Goal: Contribute content: Contribute content

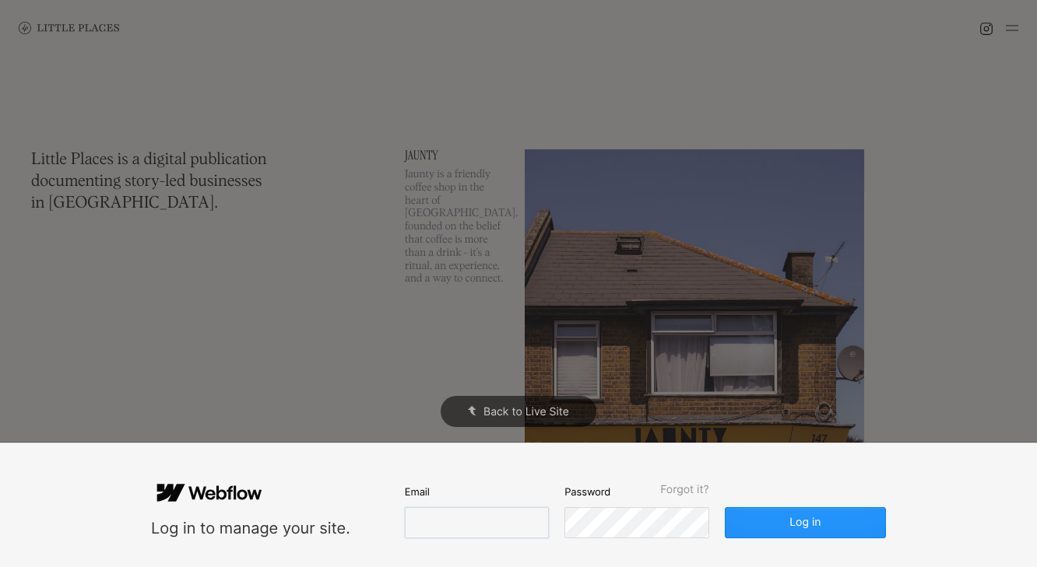
click at [470, 525] on input "email" at bounding box center [477, 522] width 144 height 31
type input "[EMAIL_ADDRESS][DOMAIN_NAME]"
click at [725, 507] on button "Log in" at bounding box center [805, 522] width 161 height 31
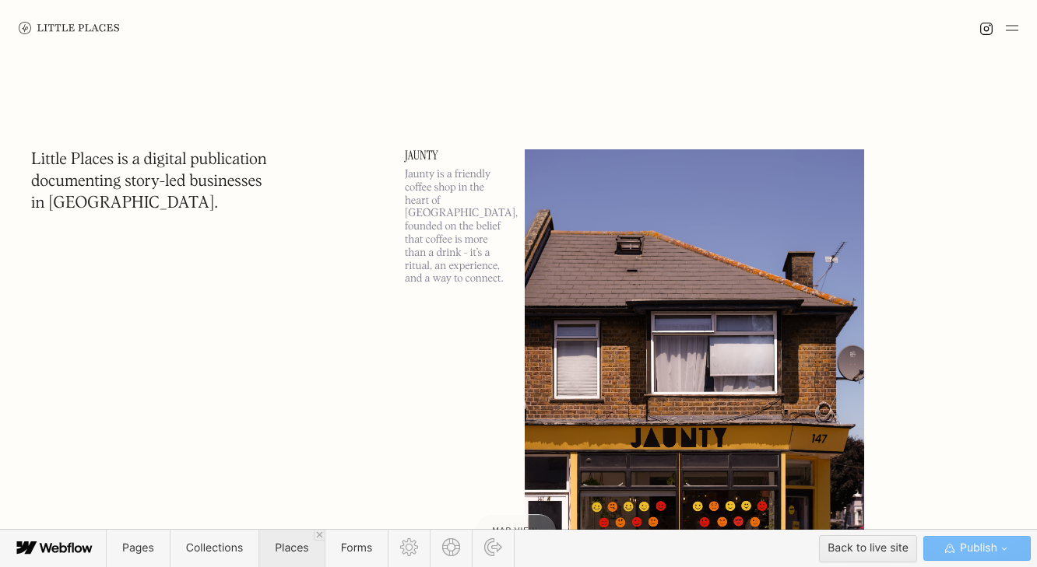
click at [284, 551] on span "Places" at bounding box center [291, 548] width 33 height 13
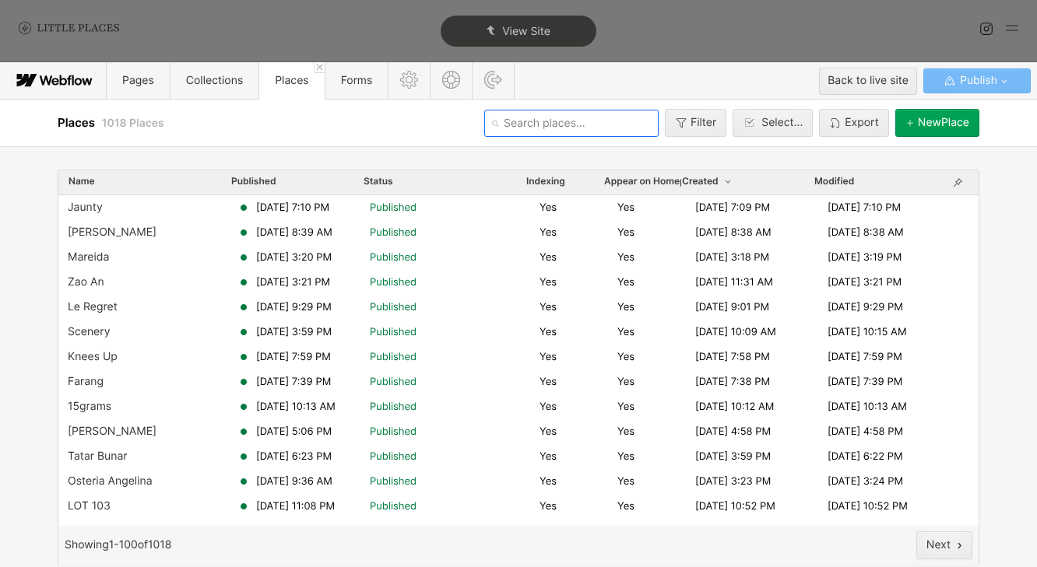
click at [532, 117] on input "text" at bounding box center [571, 123] width 174 height 27
click at [609, 131] on input "text" at bounding box center [571, 123] width 174 height 27
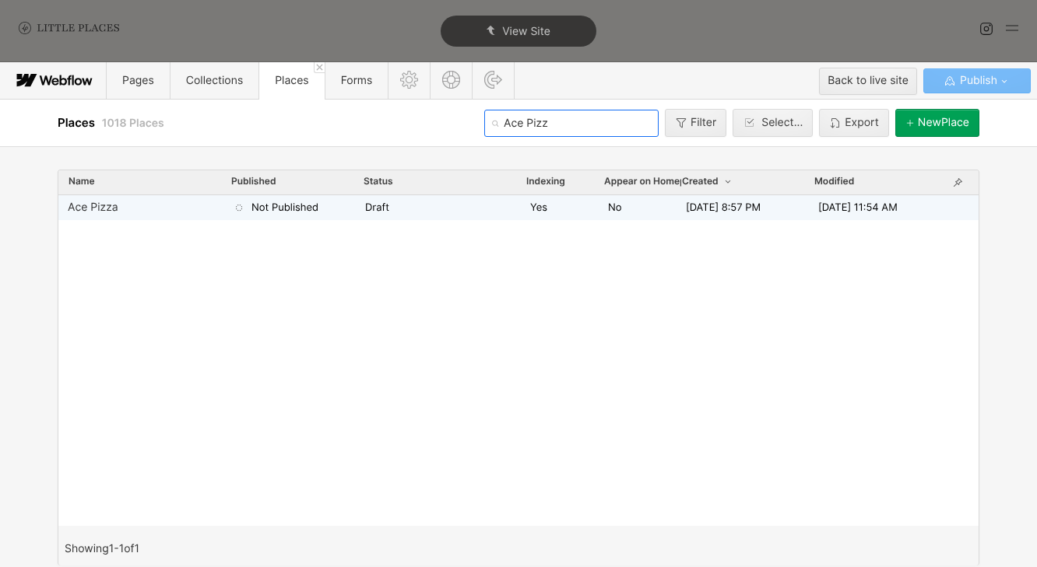
type input "Ace Pizz"
click at [579, 212] on div "Yes" at bounding box center [569, 208] width 78 height 14
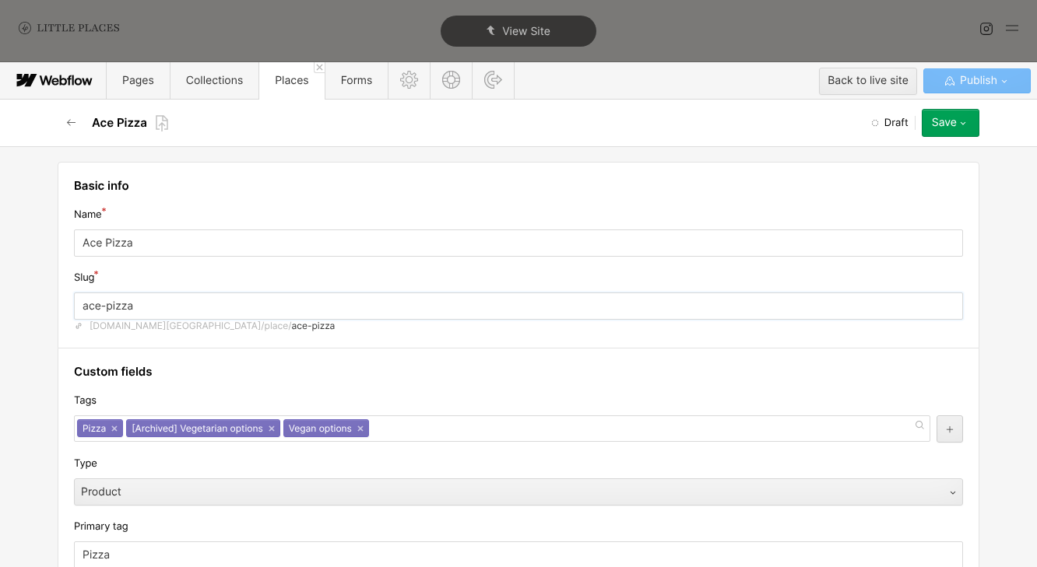
click at [156, 311] on input "ace-pizza" at bounding box center [518, 306] width 889 height 27
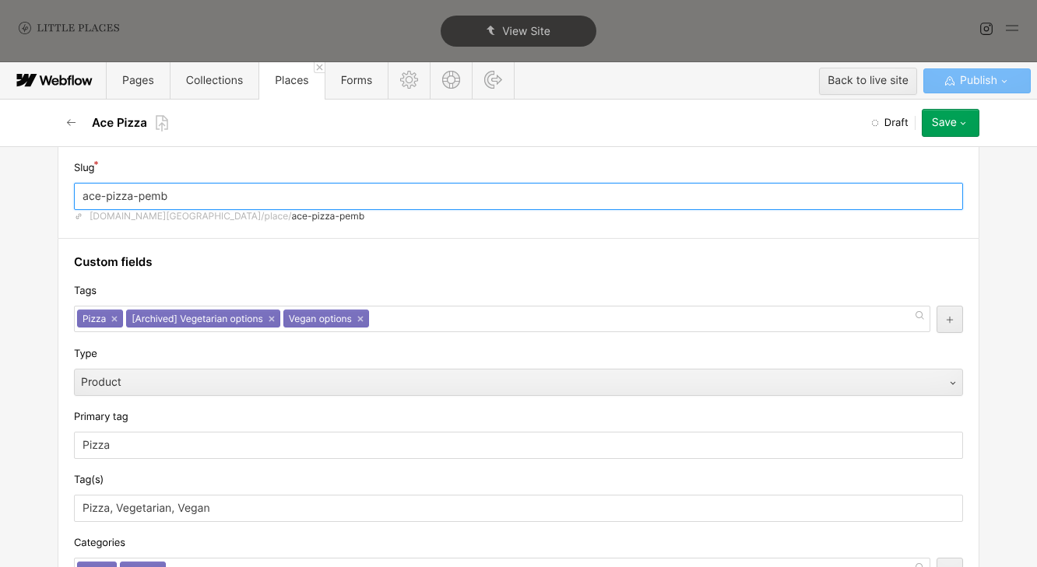
scroll to position [106, 0]
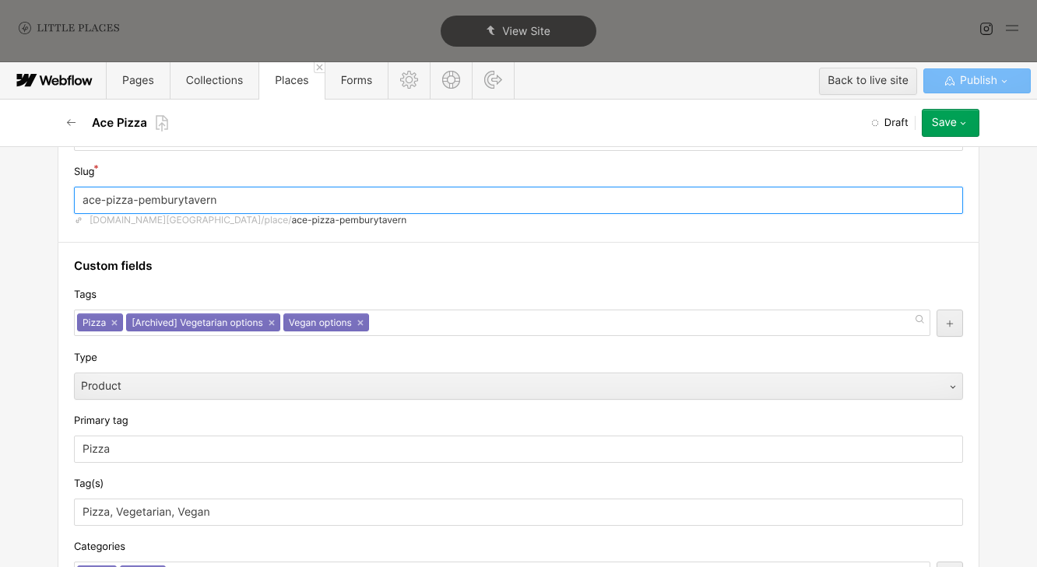
type input "ace-pizza-pemburytavern"
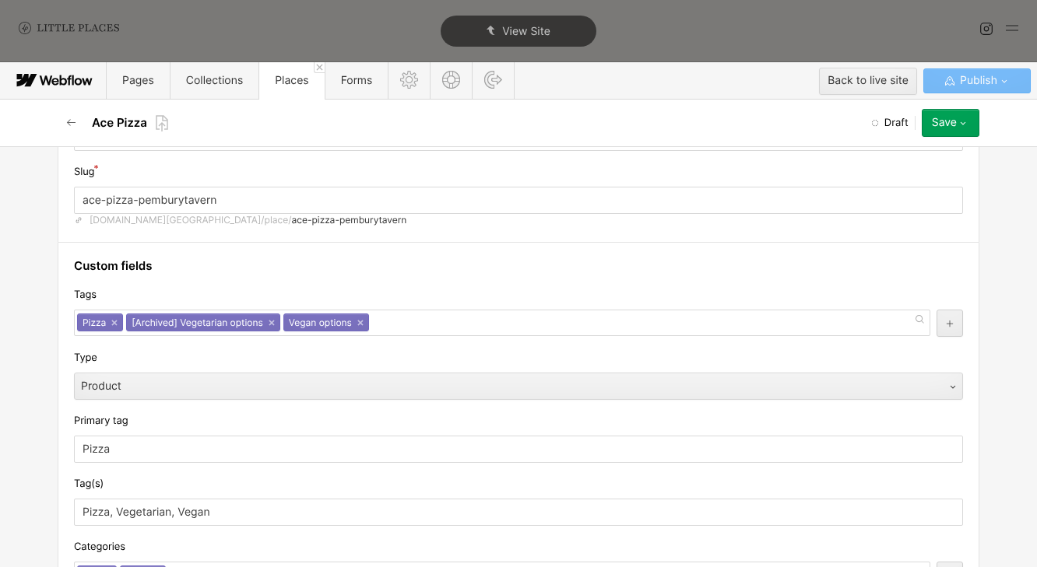
click at [954, 142] on div "Ace Pizza Draft Save Save draft Publish now Queue to publish Schedule" at bounding box center [518, 123] width 934 height 47
click at [962, 130] on button "Save" at bounding box center [950, 123] width 58 height 28
click at [951, 161] on div "Save draft" at bounding box center [901, 154] width 154 height 21
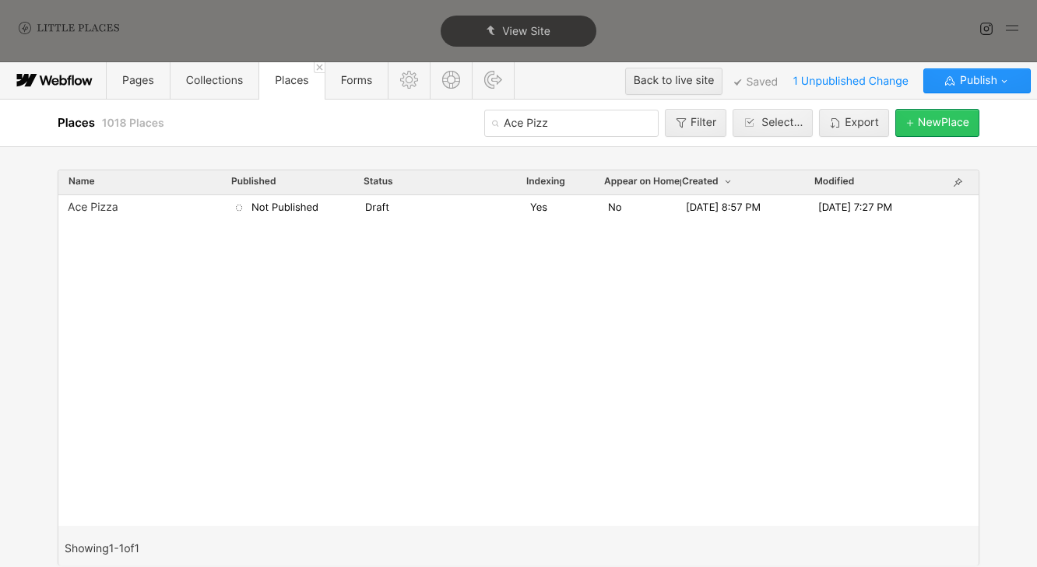
click at [936, 130] on button "[GEOGRAPHIC_DATA]" at bounding box center [937, 123] width 84 height 28
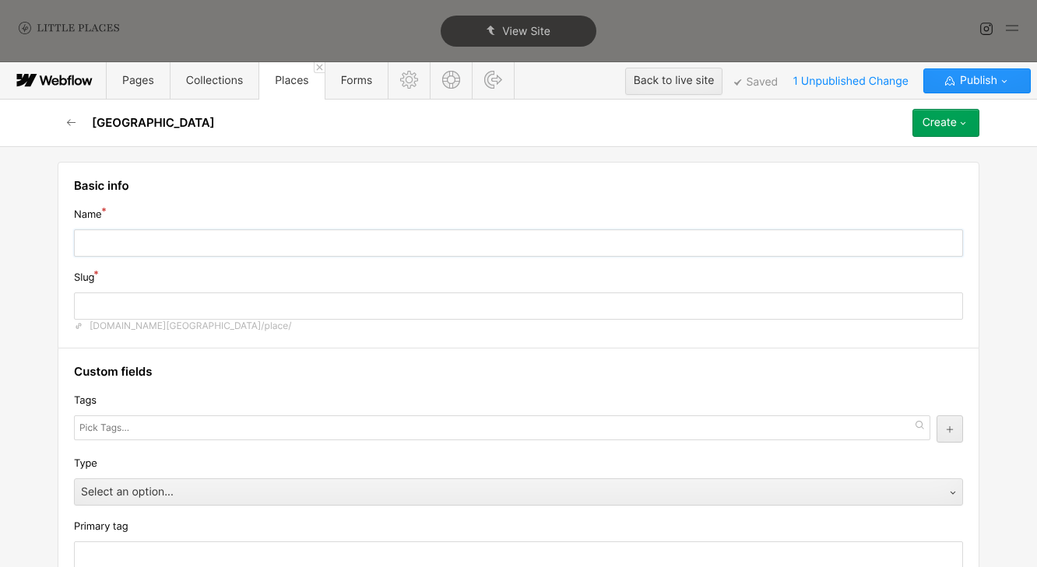
click at [450, 247] on input "text" at bounding box center [518, 243] width 889 height 27
type input "A"
type input "a"
type input "Ac"
type input "ac"
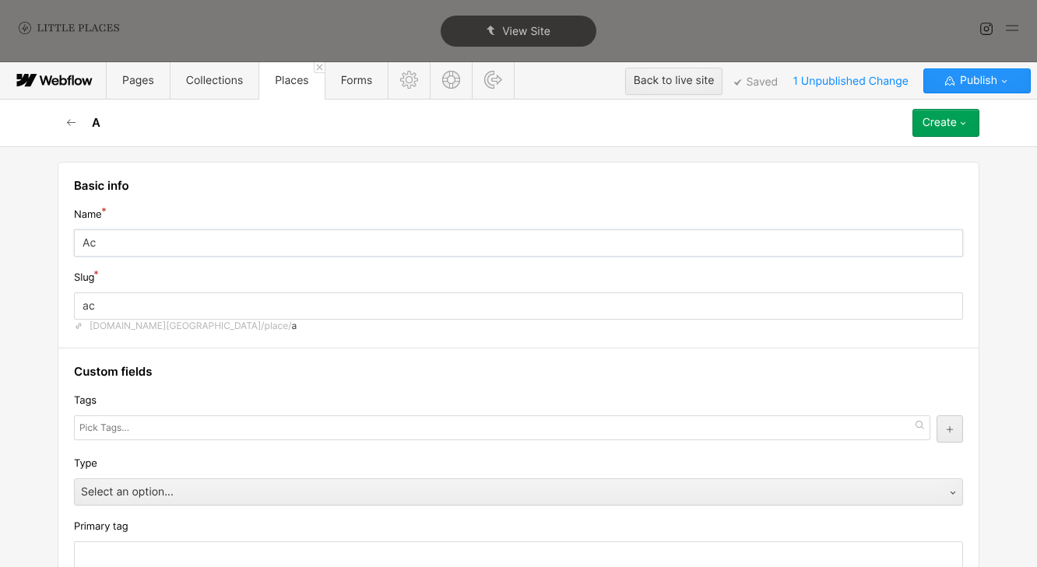
type input "Ace"
type input "ace"
type input "Ace P"
type input "ace-p"
type input "Ace PI"
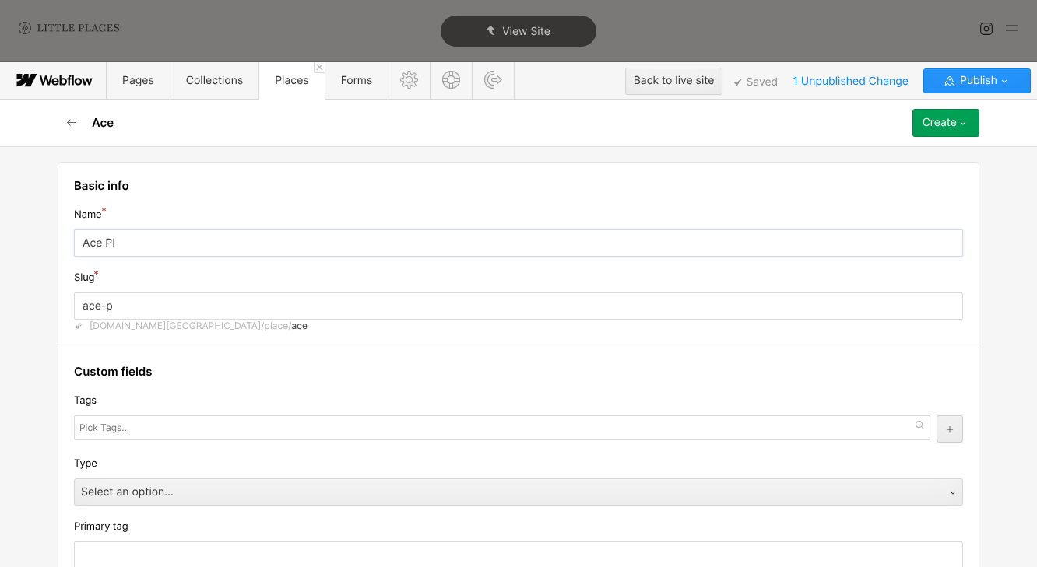
type input "ace-pi"
type input "Ace PIz"
type input "ace-[GEOGRAPHIC_DATA]"
type input "Ace PIzz"
type input "ace-pizz"
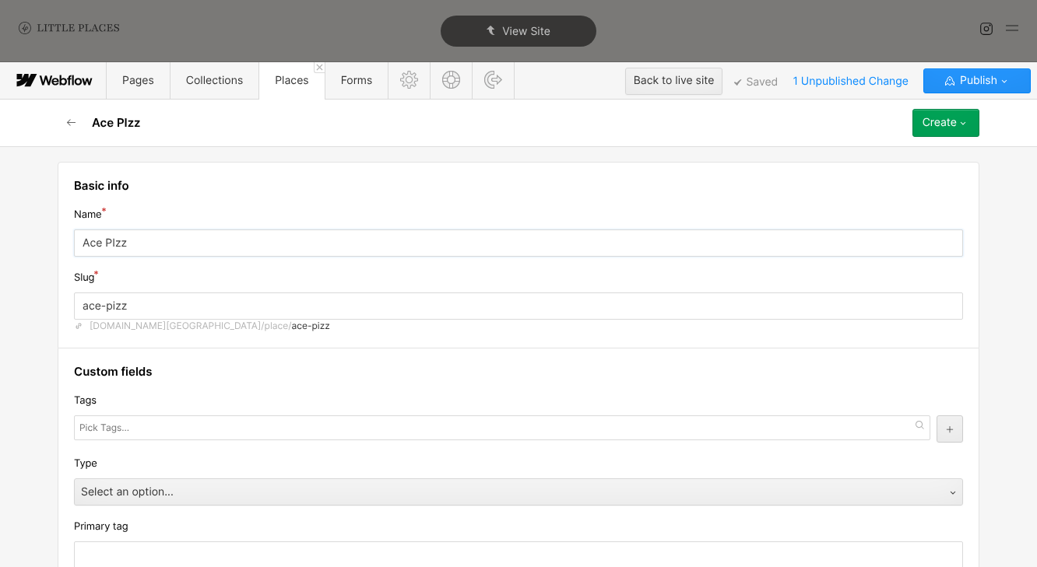
type input "Ace PIzza"
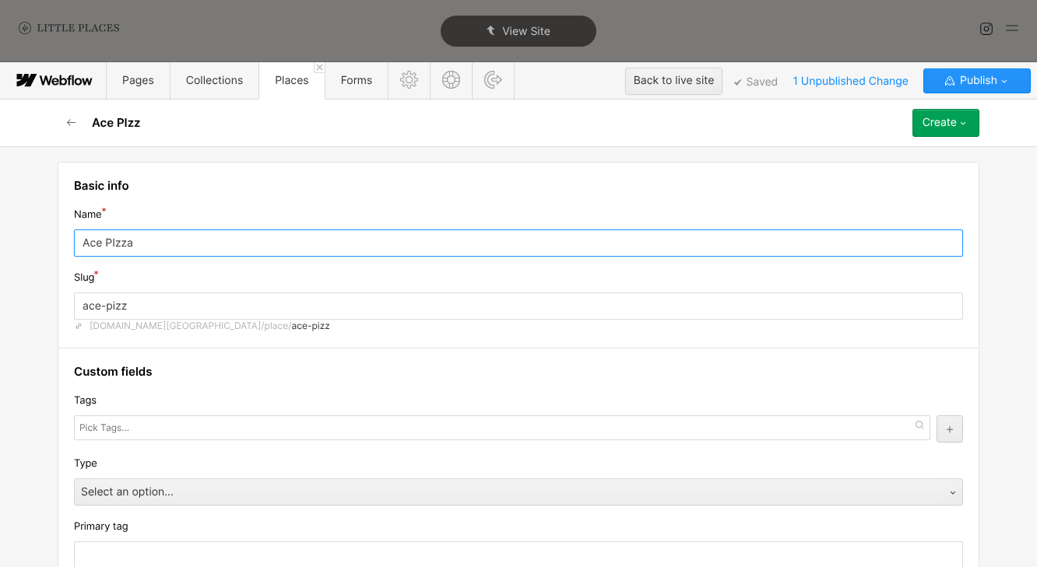
type input "ace-pizza"
type input "Ace PIzz"
type input "ace-pizz"
type input "Ace PIz"
type input "ace-[GEOGRAPHIC_DATA]"
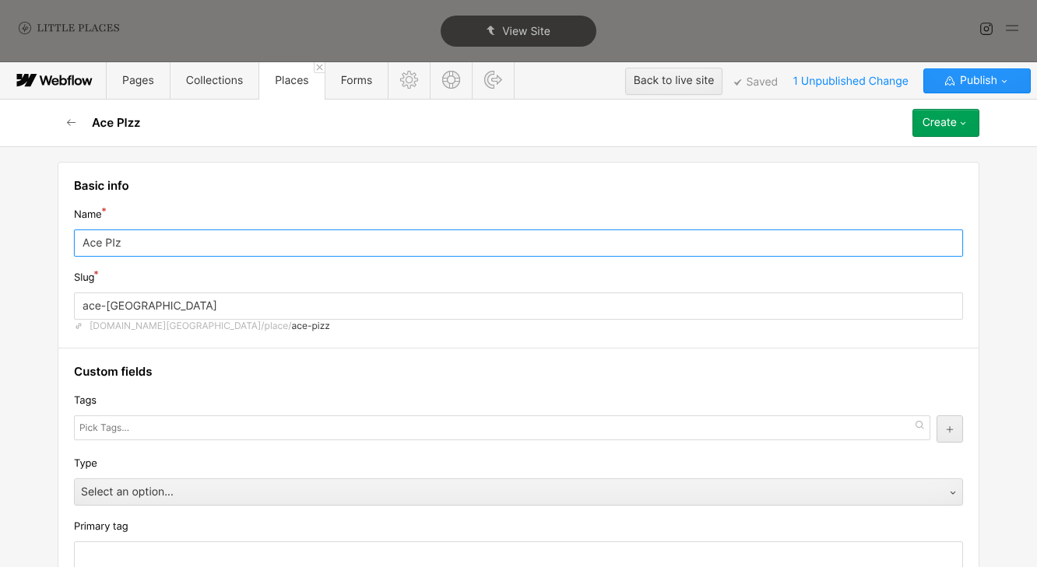
type input "Ace PI"
type input "ace-pi"
type input "Ace P"
type input "ace-p"
type input "Ace"
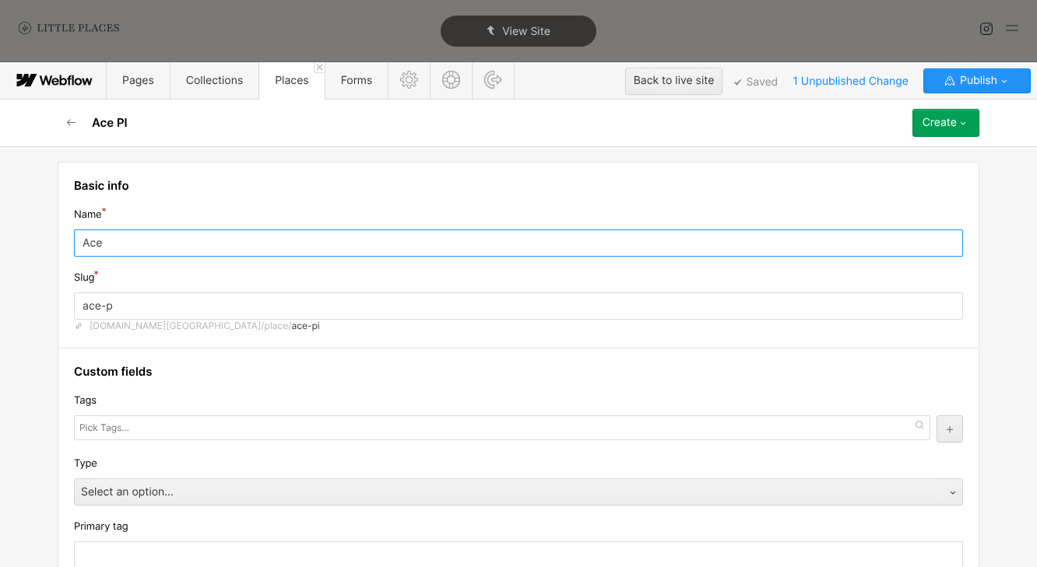
type input "ace"
type input "Ace P"
type input "ace-p"
type input "Ace Pi"
type input "ace-pi"
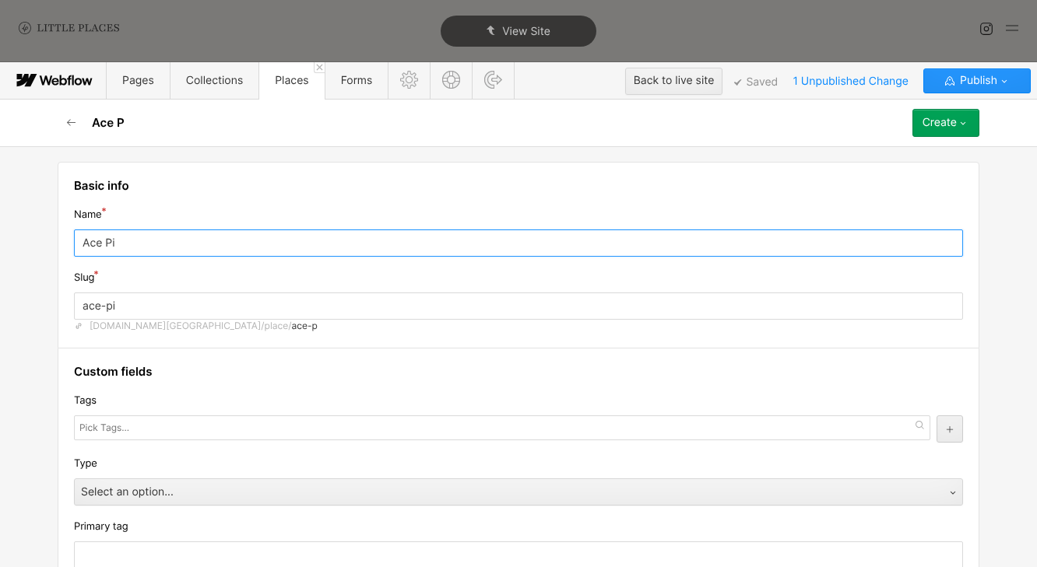
type input "Ace Piz"
type input "ace-[GEOGRAPHIC_DATA]"
type input "Ace Pizz"
type input "ace-pizz"
type input "Ace Pizza"
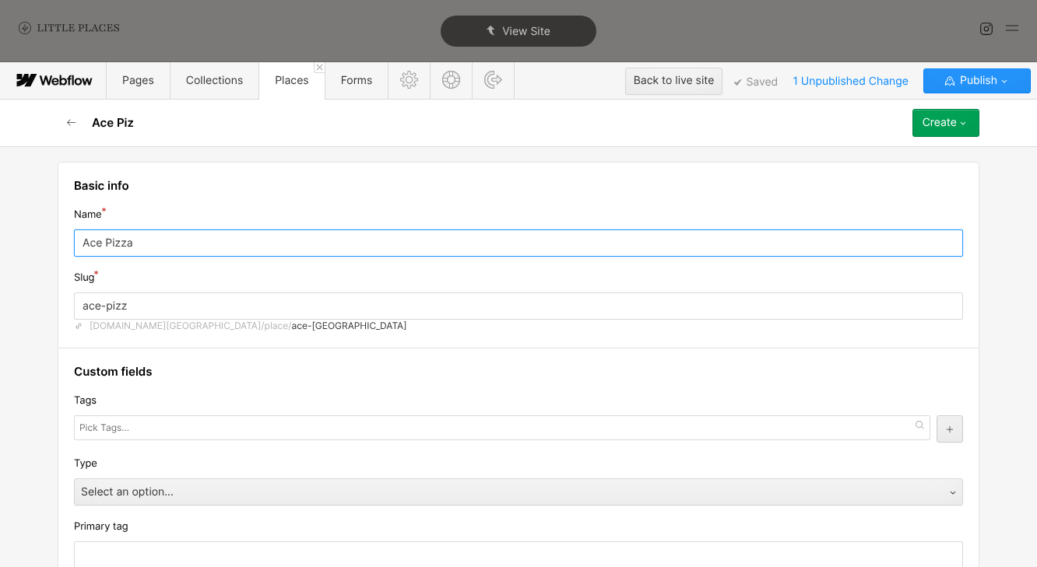
type input "ace-pizza"
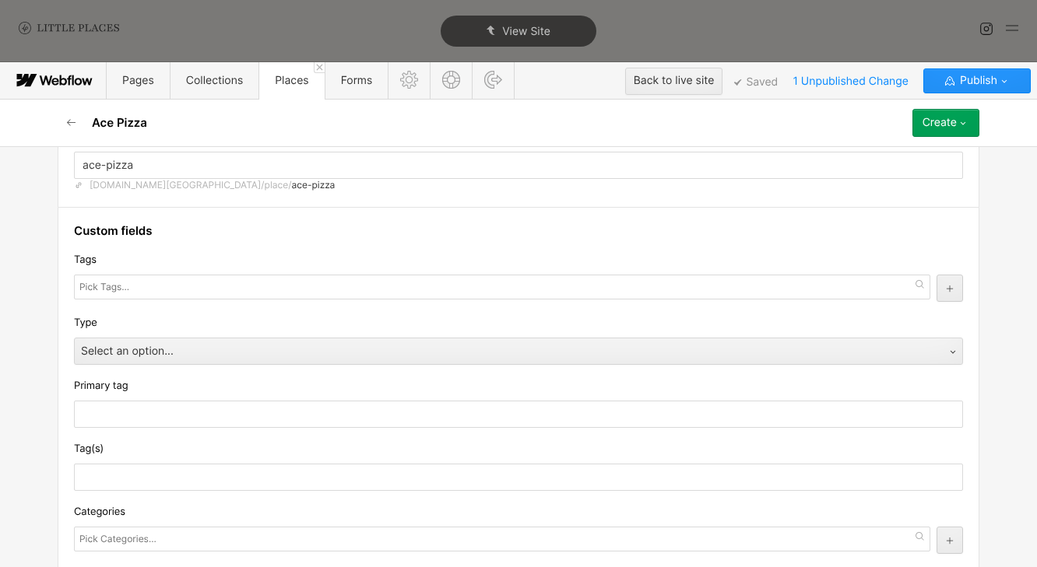
scroll to position [155, 0]
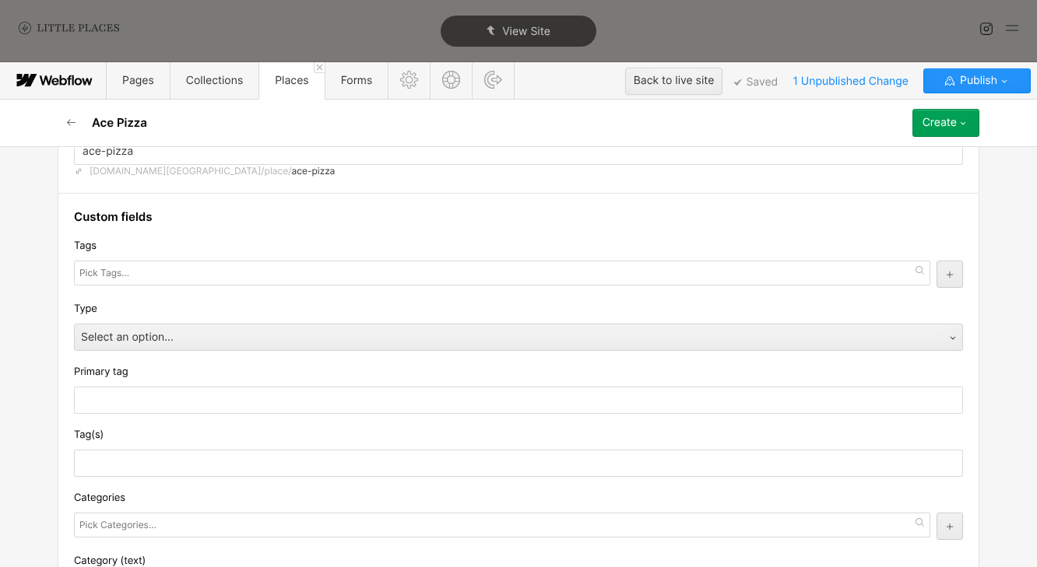
type input "Ace Pizza"
click at [104, 258] on div "Tags" at bounding box center [518, 262] width 889 height 51
click at [108, 265] on input "text" at bounding box center [105, 273] width 53 height 22
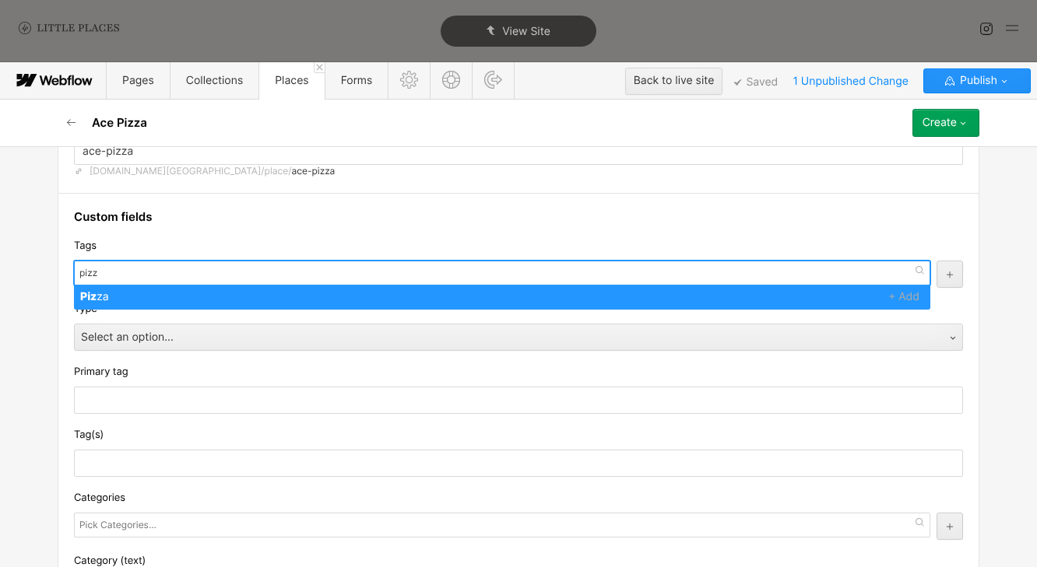
type input "pizza"
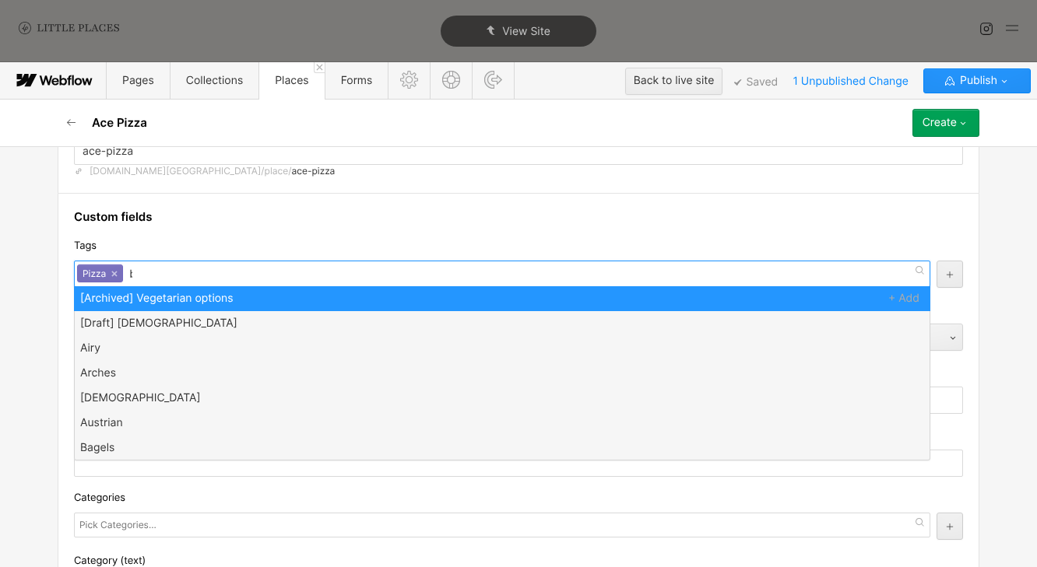
scroll to position [0, 0]
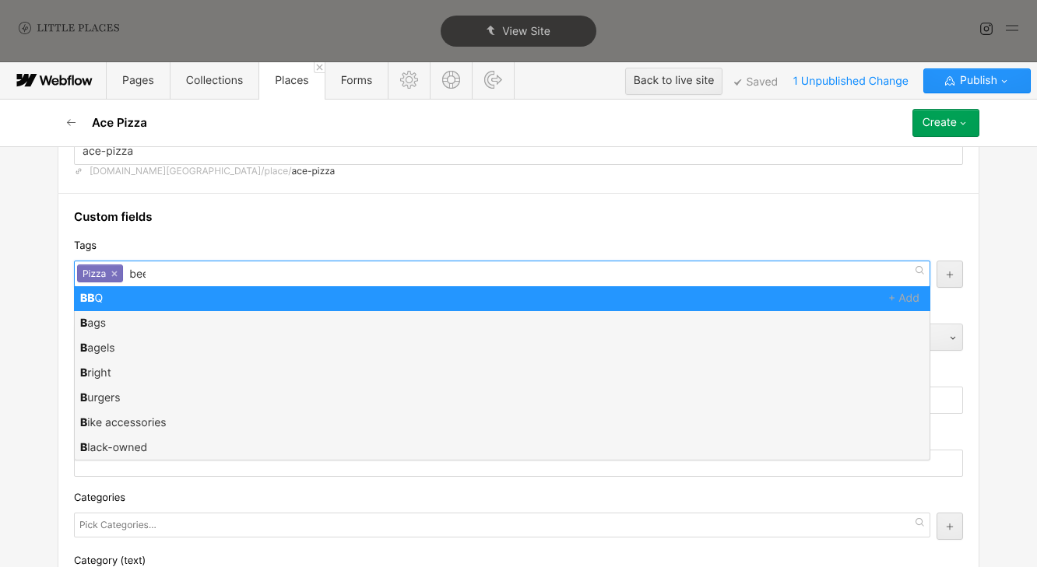
type input "beer"
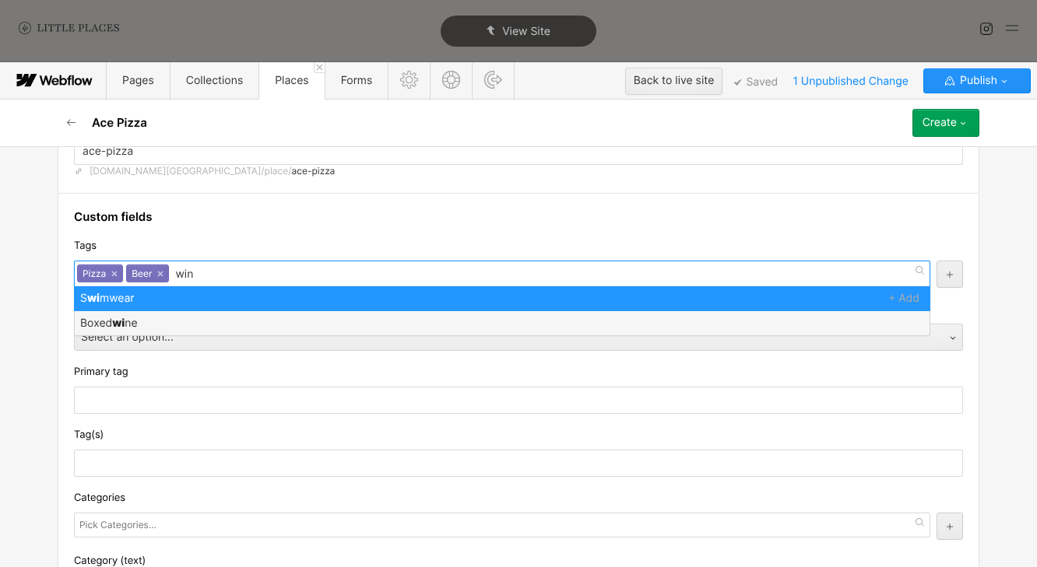
type input "wine"
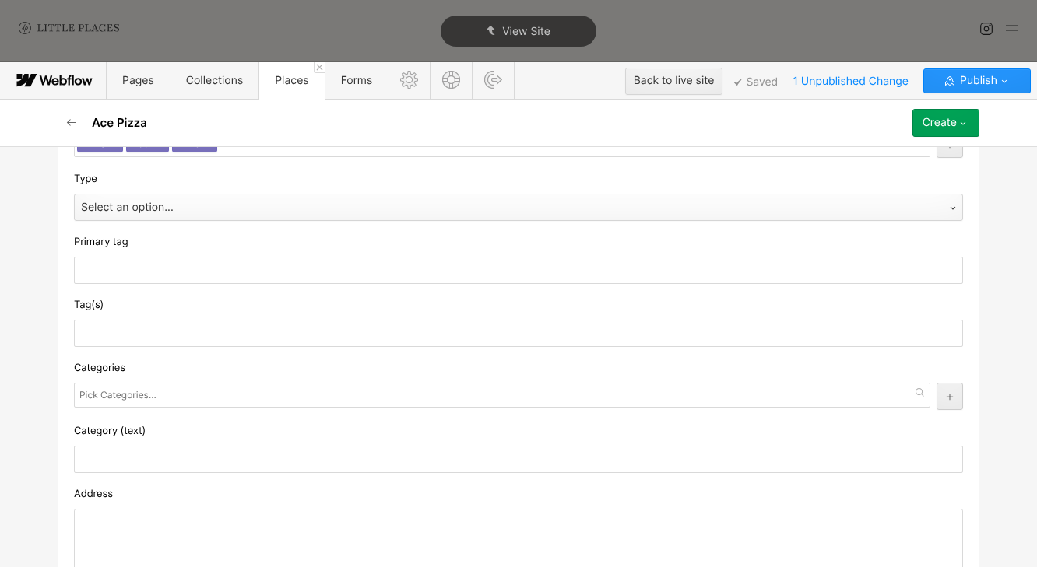
scroll to position [286, 0]
click at [173, 203] on div "Select an option..." at bounding box center [503, 207] width 856 height 25
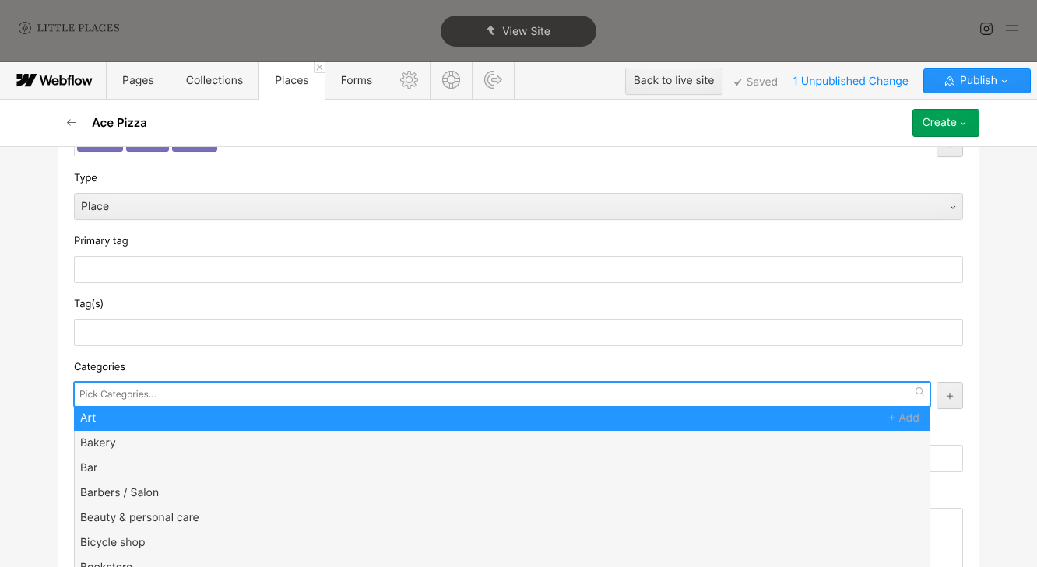
click at [163, 395] on div at bounding box center [502, 394] width 856 height 25
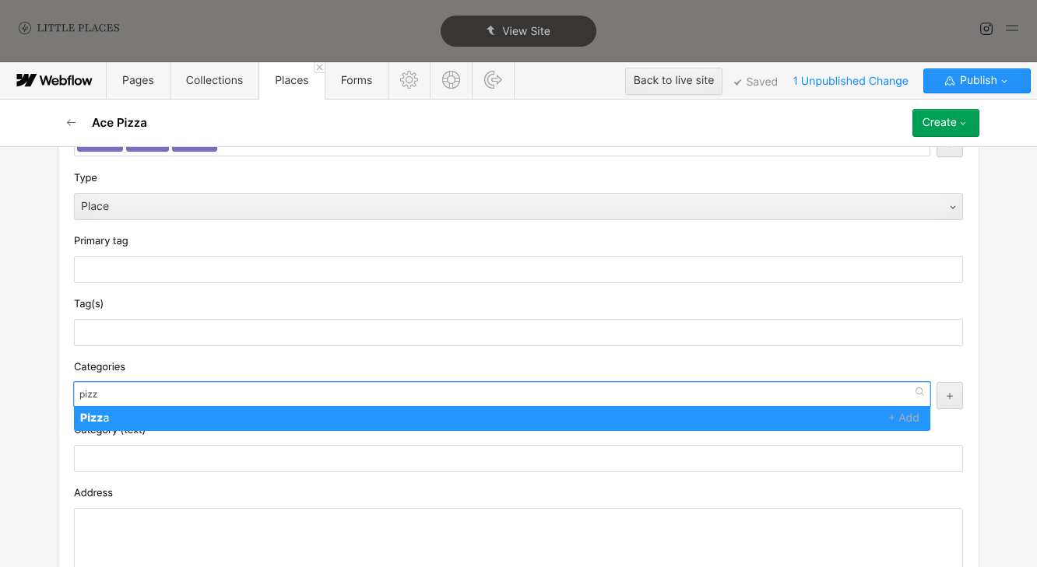
type input "pizz"
click at [160, 368] on div "Categories" at bounding box center [518, 367] width 889 height 17
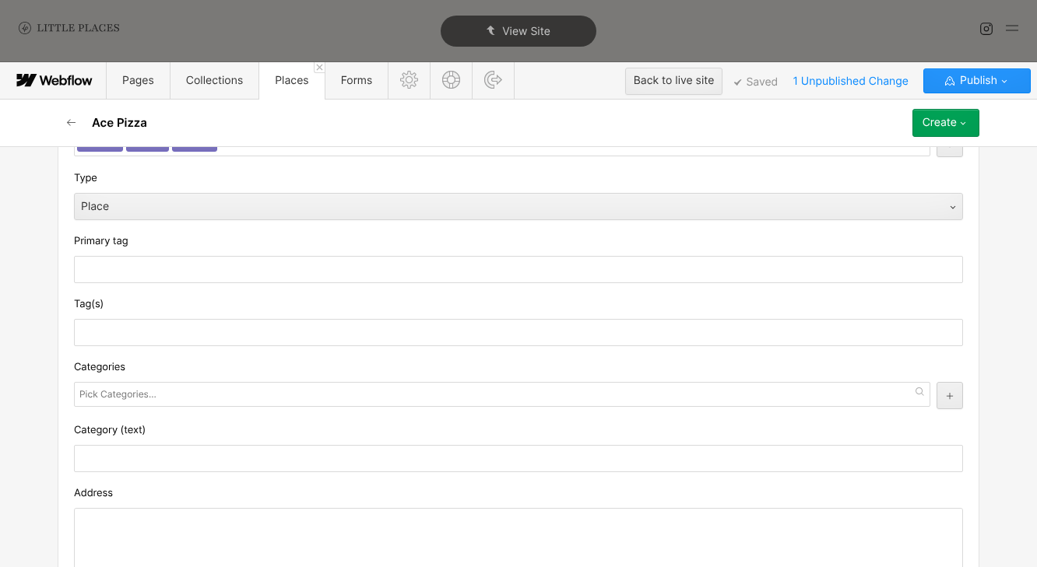
click at [155, 394] on input "text" at bounding box center [119, 395] width 80 height 22
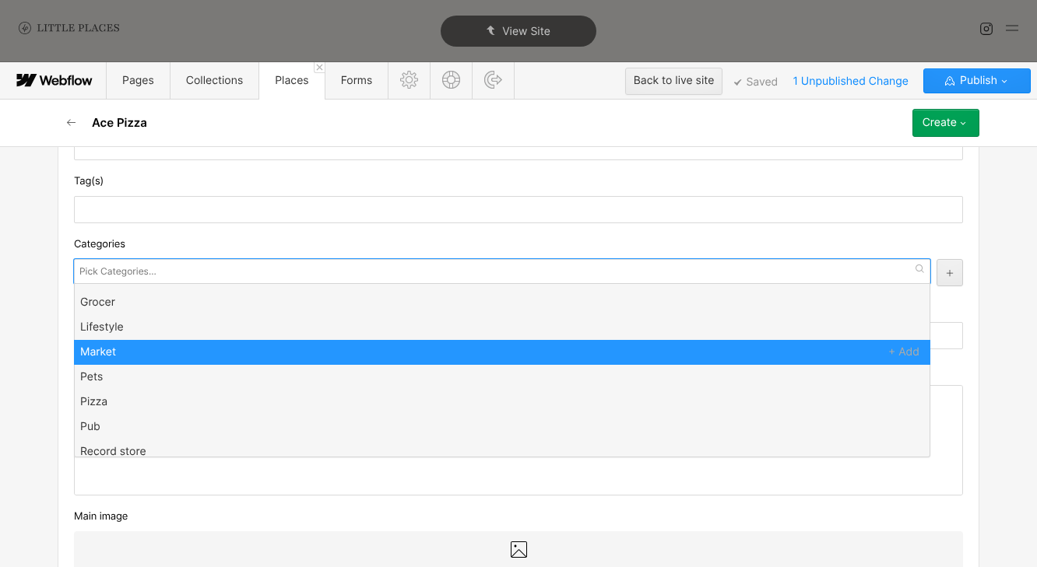
scroll to position [410, 0]
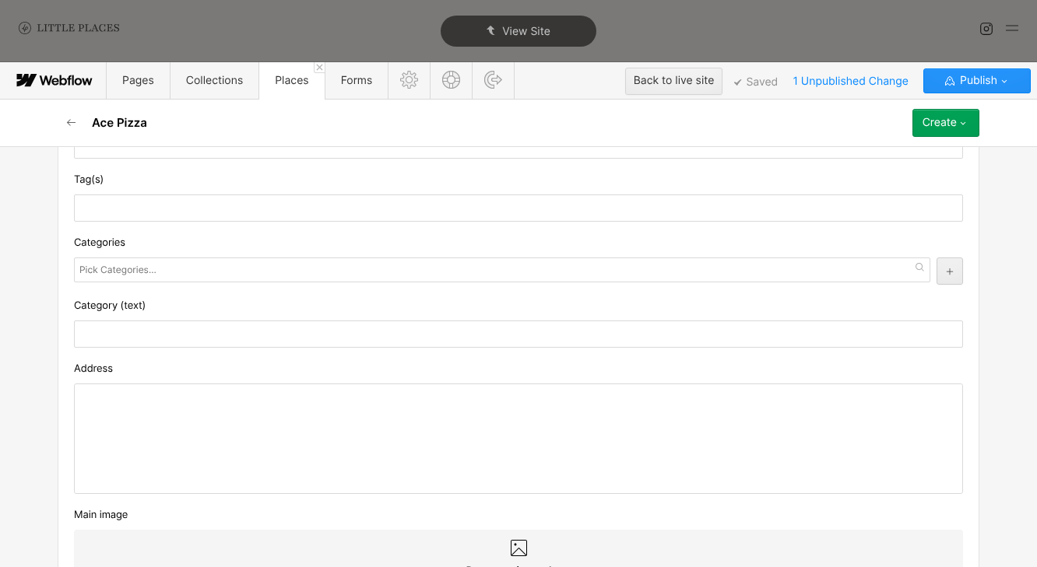
click at [44, 439] on div "Basic info Name Ace Pizza Slug ace-pizza [DOMAIN_NAME][GEOGRAPHIC_DATA]/place/ …" at bounding box center [518, 356] width 1037 height 421
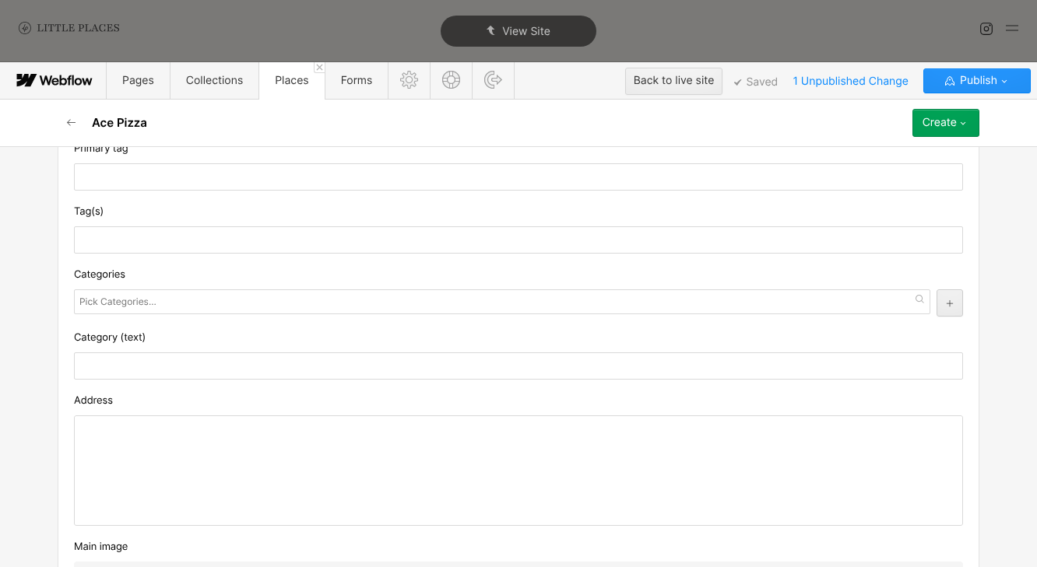
scroll to position [376, 0]
click at [143, 304] on input "text" at bounding box center [119, 304] width 80 height 22
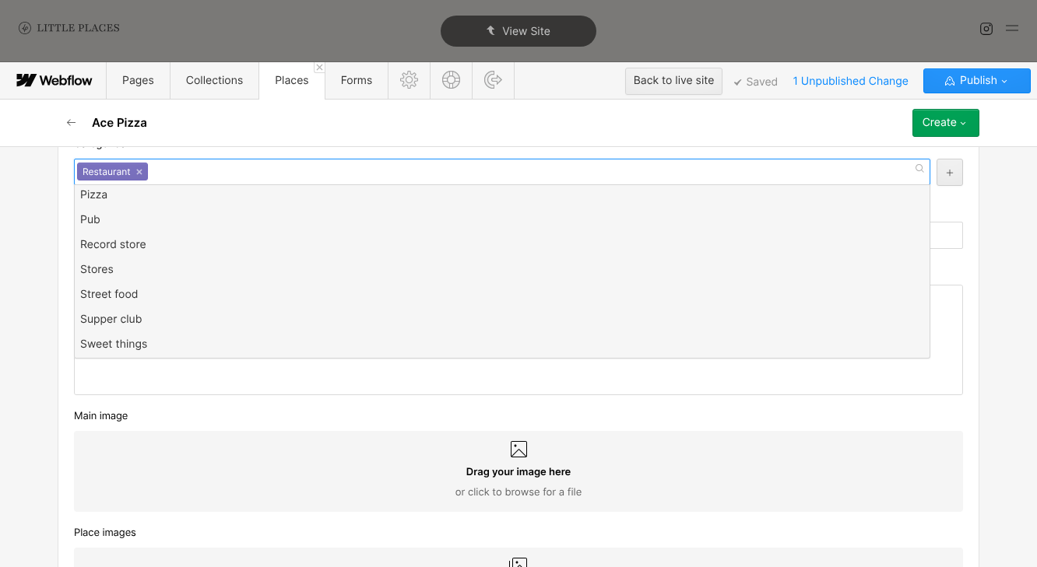
scroll to position [0, 0]
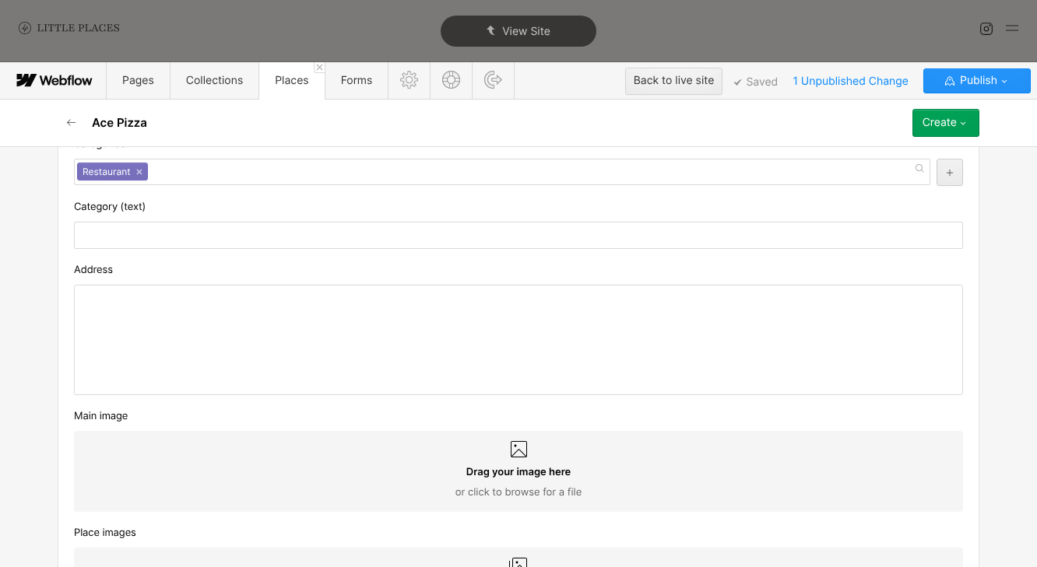
click at [54, 282] on div "Basic info Name Ace Pizza Slug ace-pizza [DOMAIN_NAME][GEOGRAPHIC_DATA]/place/ …" at bounding box center [518, 545] width 934 height 1817
click at [205, 356] on div at bounding box center [518, 340] width 887 height 109
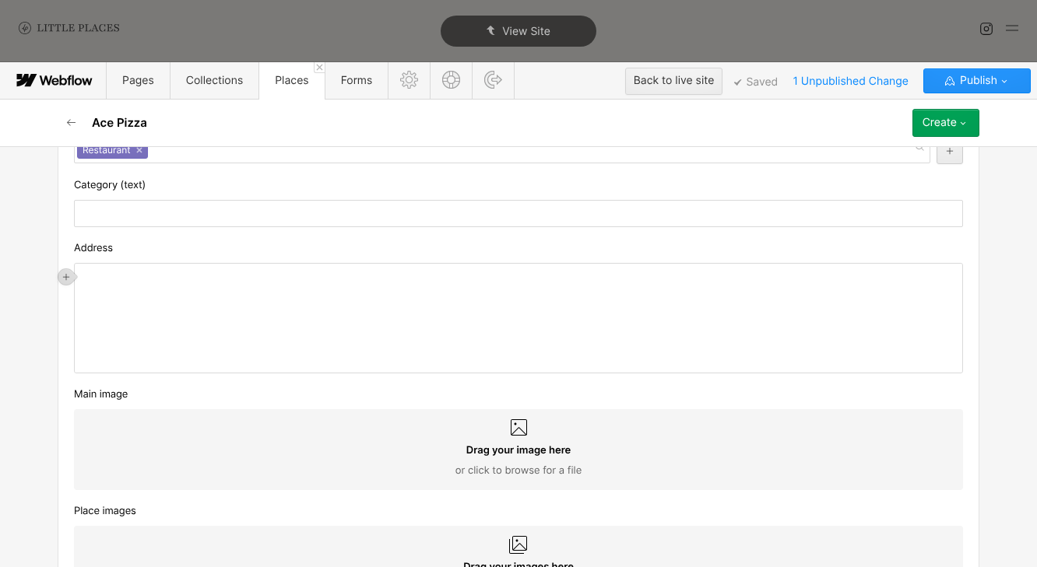
scroll to position [535, 0]
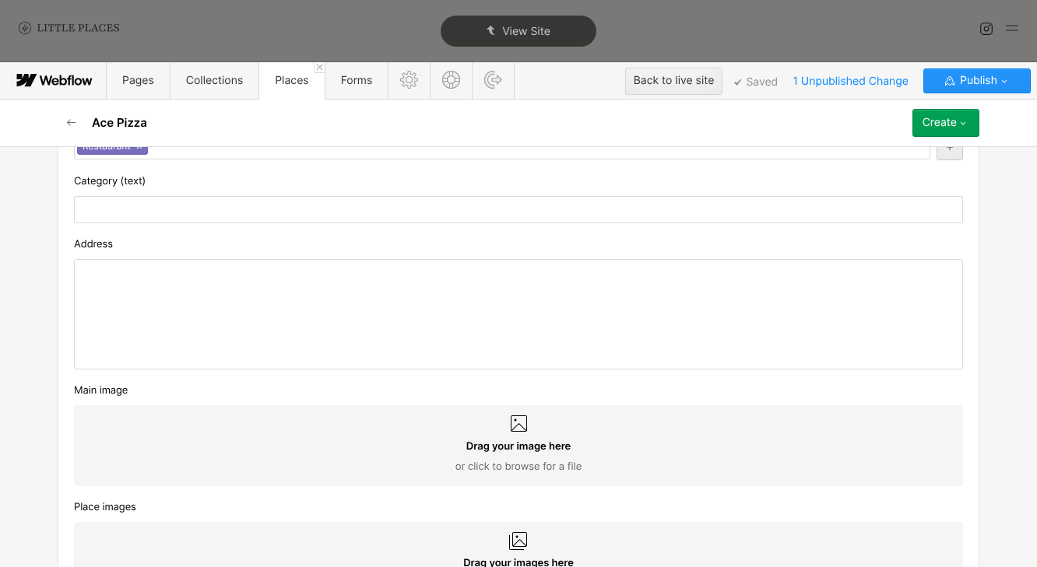
click at [265, 297] on div "‍" at bounding box center [518, 314] width 887 height 109
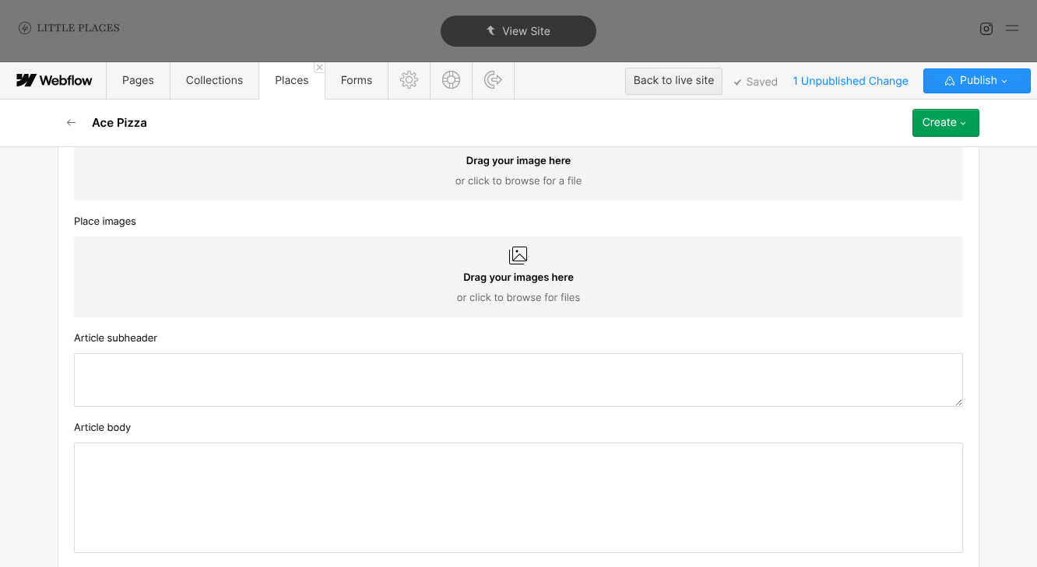
scroll to position [819, 0]
click at [230, 374] on textarea at bounding box center [518, 381] width 889 height 54
click at [352, 470] on div at bounding box center [518, 498] width 887 height 109
click at [282, 378] on textarea at bounding box center [518, 381] width 889 height 54
click at [230, 461] on p "Ace Pizz" at bounding box center [518, 457] width 872 height 12
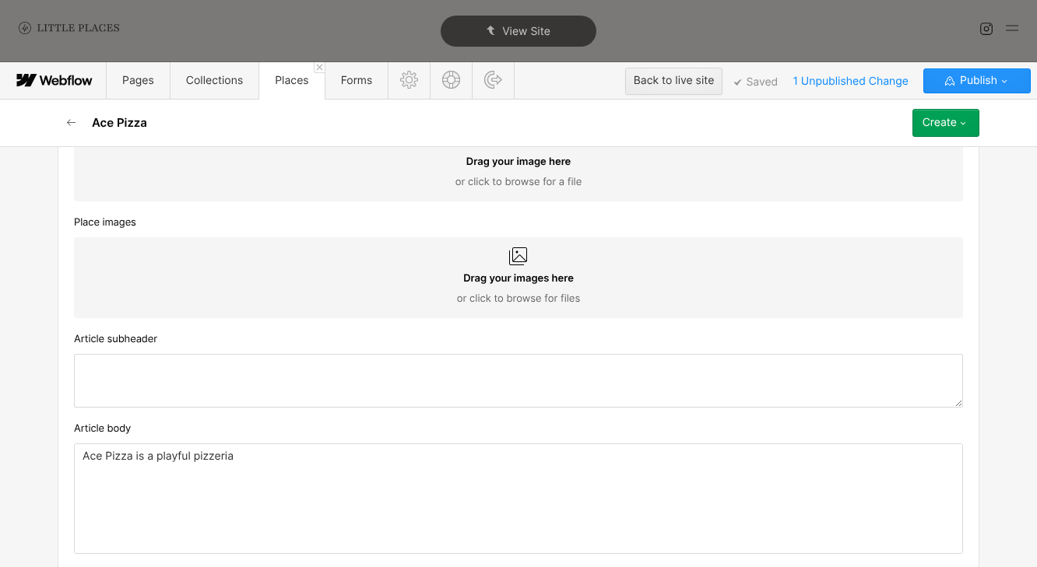
click at [285, 470] on div "Ace Pizza is a playful pizzeria" at bounding box center [518, 498] width 887 height 109
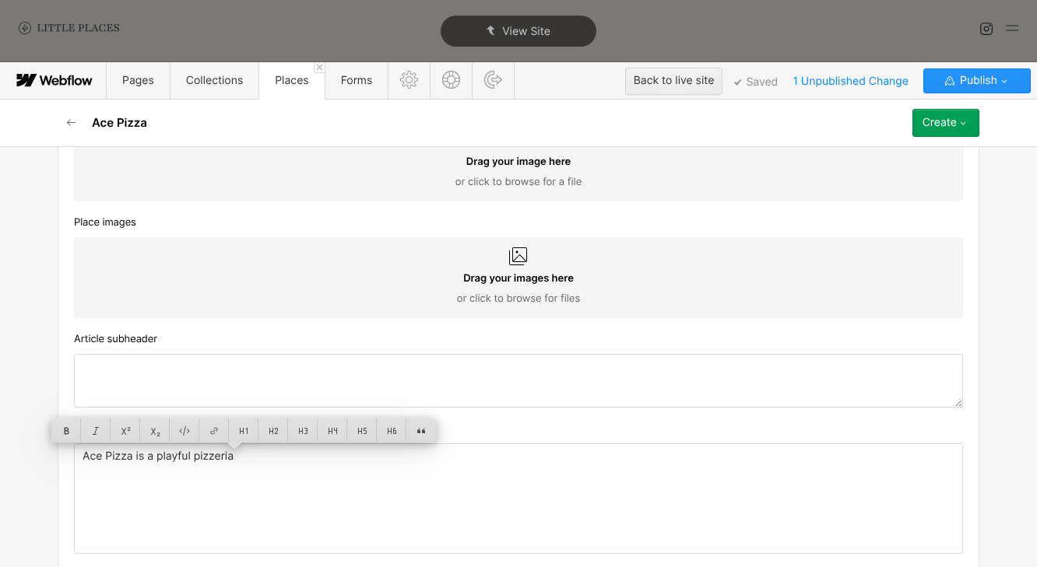
click at [285, 470] on div "Ace Pizza is a playful pizzeria" at bounding box center [518, 498] width 887 height 109
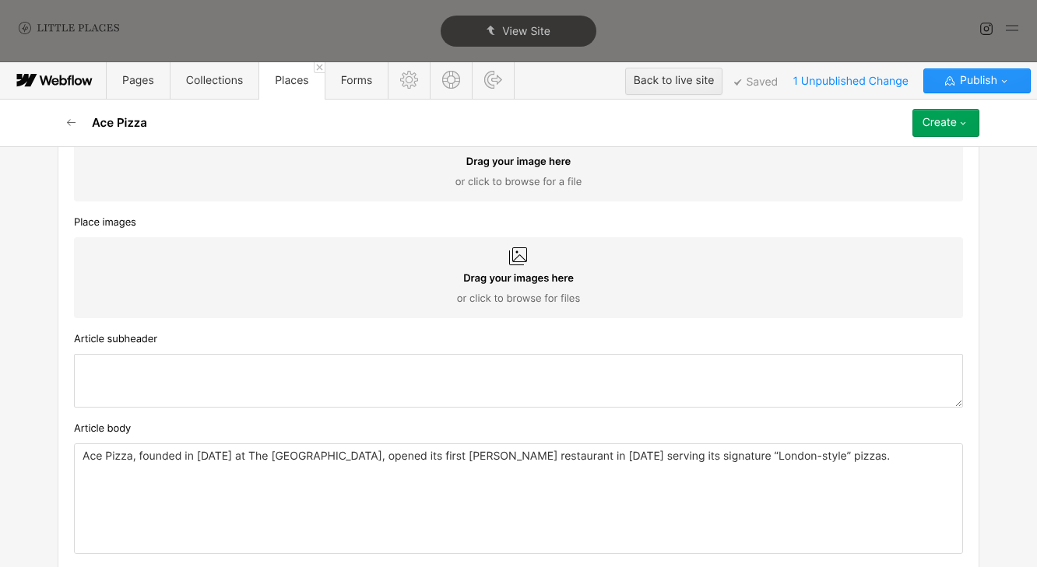
scroll to position [894, 0]
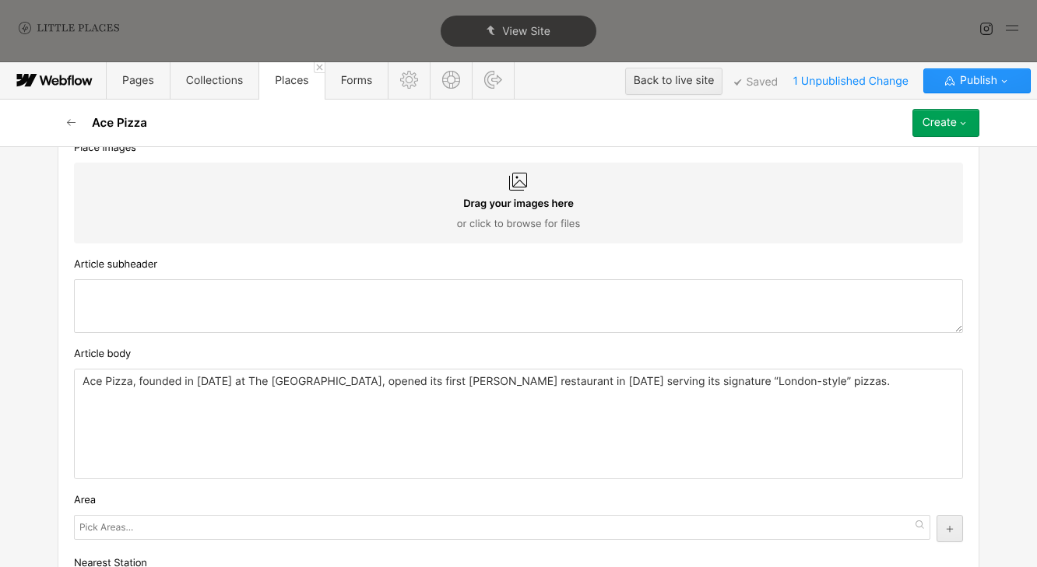
click at [414, 411] on div "Ace Pizza, founded in [DATE] at The [GEOGRAPHIC_DATA], opened its first [PERSON…" at bounding box center [518, 424] width 887 height 109
click at [365, 394] on div "Ace Pizza, founded in [DATE] at The [GEOGRAPHIC_DATA], opened its first [PERSON…" at bounding box center [518, 424] width 887 height 109
click at [365, 380] on p "Ace Pizza, founded in [DATE] at The [GEOGRAPHIC_DATA], opened its first [PERSON…" at bounding box center [518, 382] width 872 height 12
click at [476, 454] on div "Ace Pizza, founded in [DATE] at The [GEOGRAPHIC_DATA], has opened its first [PE…" at bounding box center [518, 424] width 887 height 109
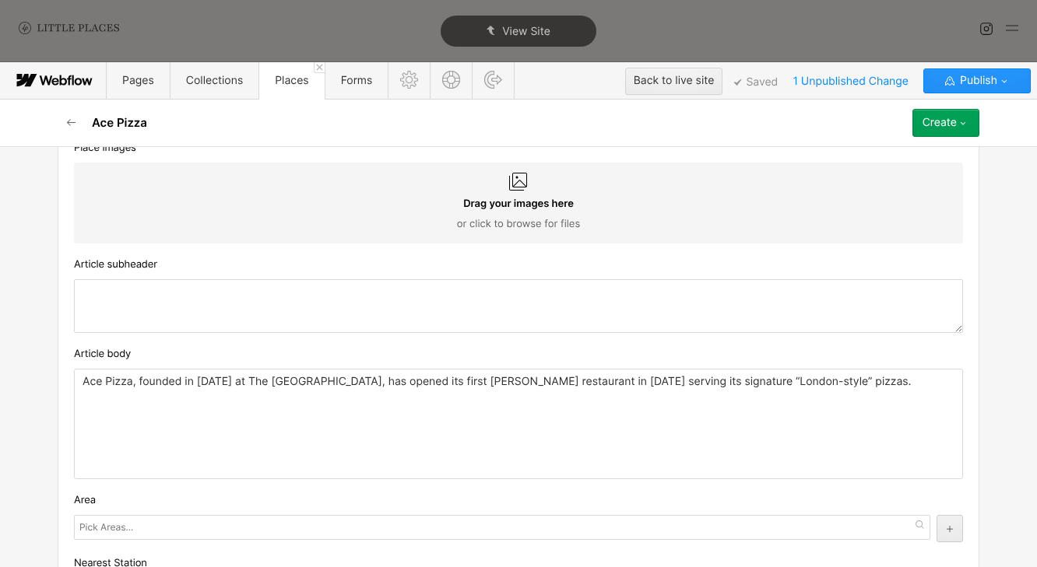
scroll to position [933, 0]
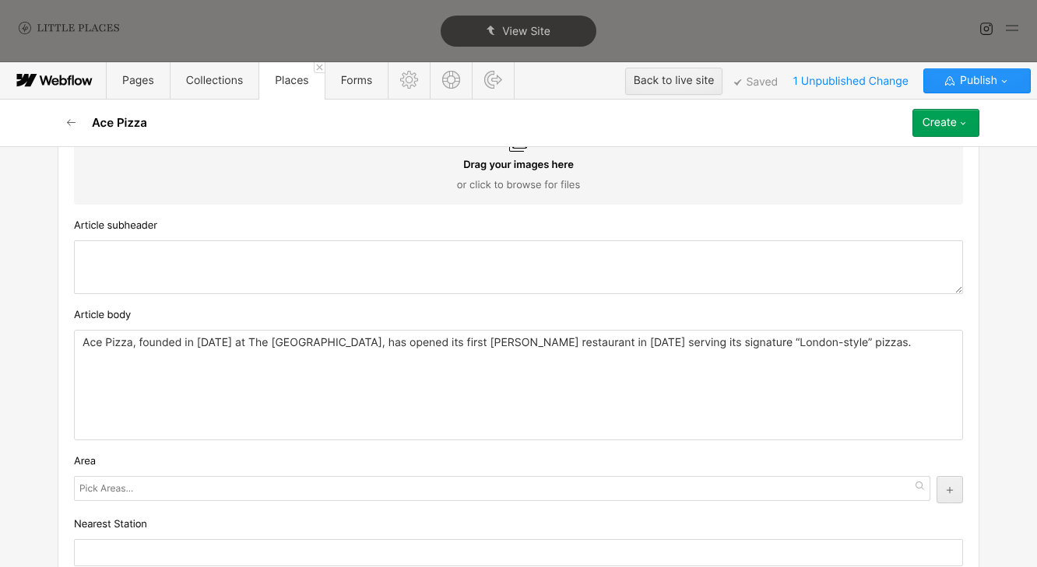
click at [522, 398] on div "Ace Pizza, founded in [DATE] at The [GEOGRAPHIC_DATA], has opened its first [PE…" at bounding box center [518, 385] width 887 height 109
click at [598, 347] on p "Ace Pizza, founded in [DATE] at The [GEOGRAPHIC_DATA], has opened its first [PE…" at bounding box center [518, 343] width 872 height 12
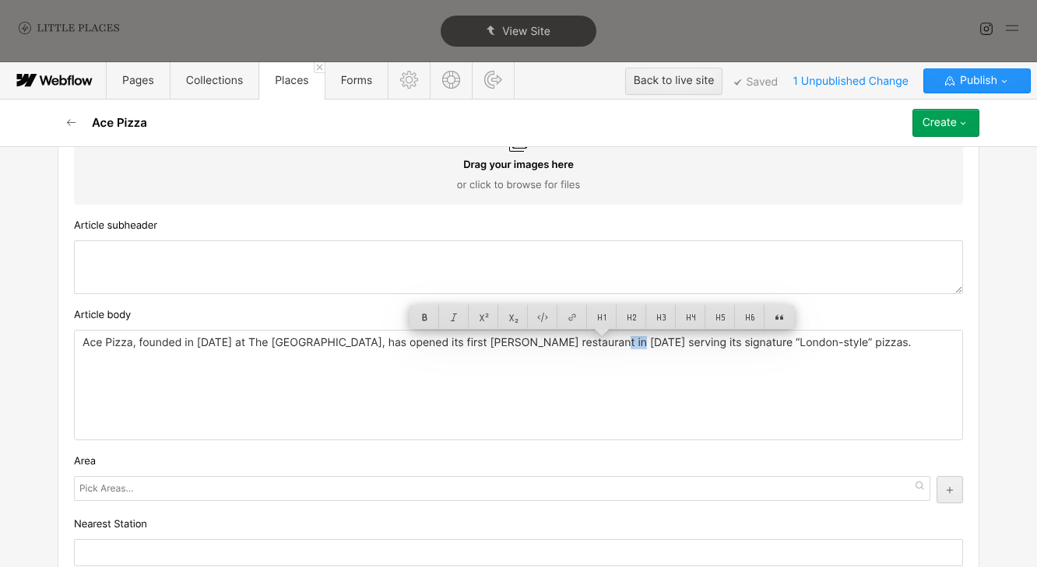
click at [519, 338] on p "Ace Pizza, founded in [DATE] at The [GEOGRAPHIC_DATA], has opened its first [PE…" at bounding box center [518, 343] width 872 height 12
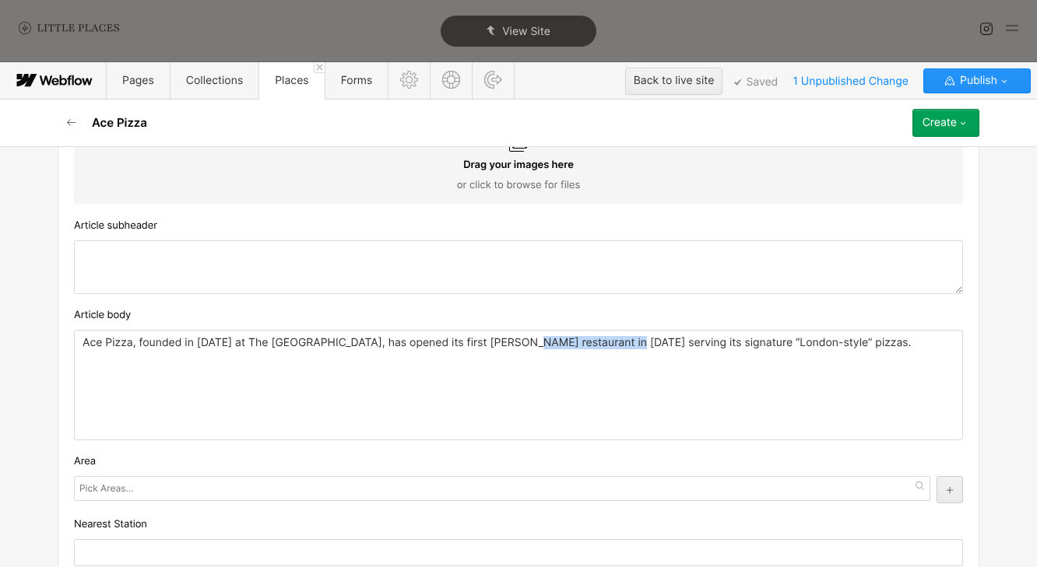
click at [595, 340] on p "Ace Pizza, founded in [DATE] at The [GEOGRAPHIC_DATA], has opened its first [PE…" at bounding box center [518, 343] width 872 height 12
click at [605, 341] on p "Ace Pizza, founded in [DATE] at The [GEOGRAPHIC_DATA], has opened its first [PE…" at bounding box center [518, 343] width 872 height 12
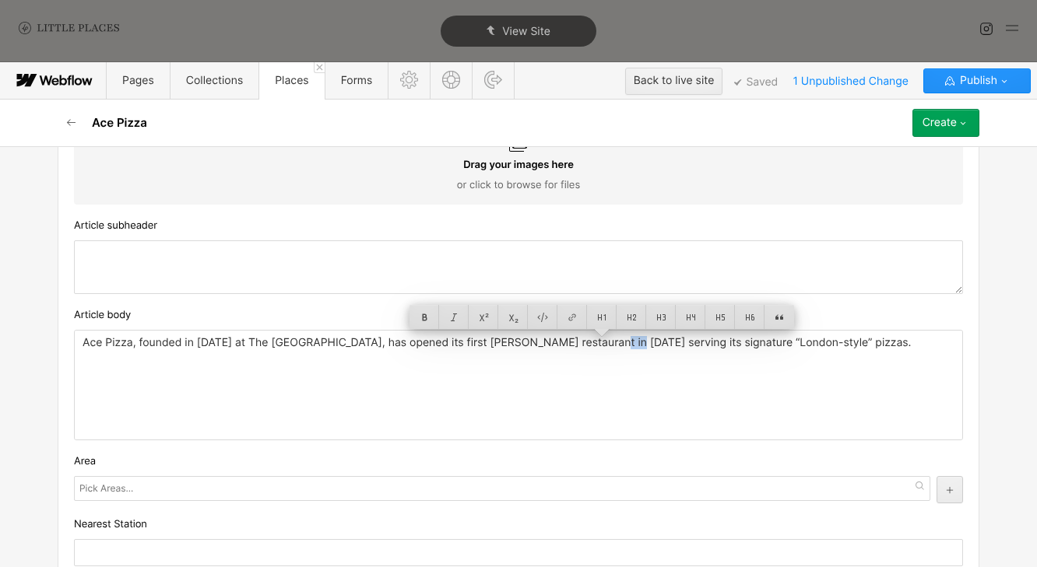
click at [577, 343] on p "Ace Pizza, founded in [DATE] at The [GEOGRAPHIC_DATA], has opened its first [PE…" at bounding box center [518, 343] width 872 height 12
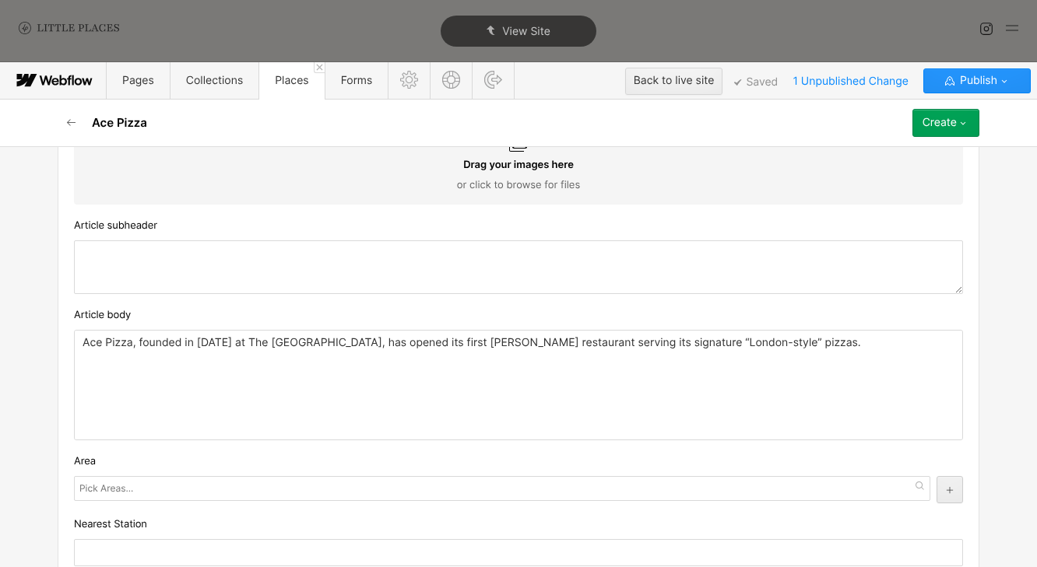
click at [627, 376] on div "Ace Pizza, founded in [DATE] at The [GEOGRAPHIC_DATA], has opened its first [PE…" at bounding box center [518, 385] width 887 height 109
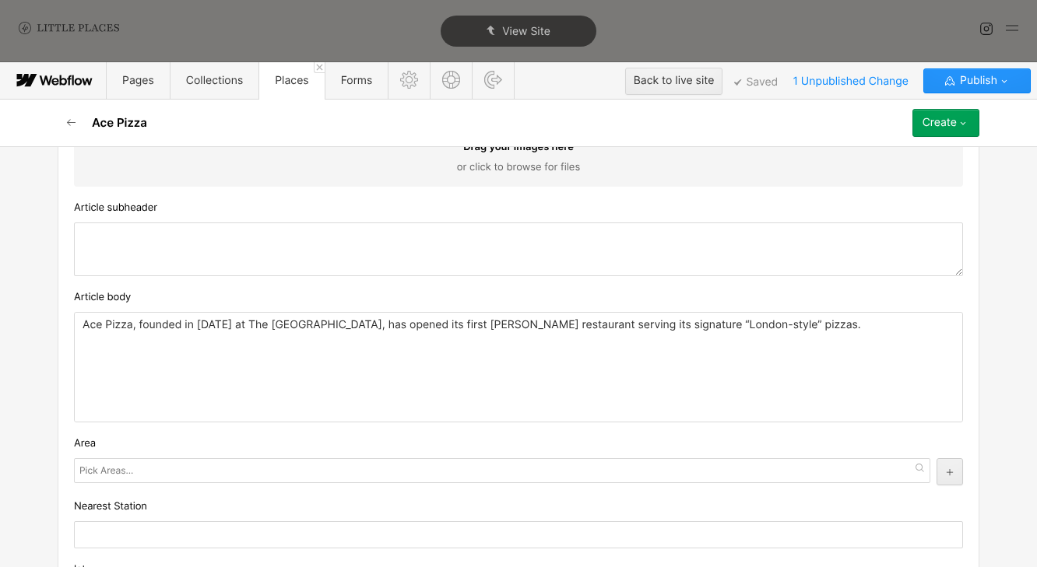
scroll to position [956, 0]
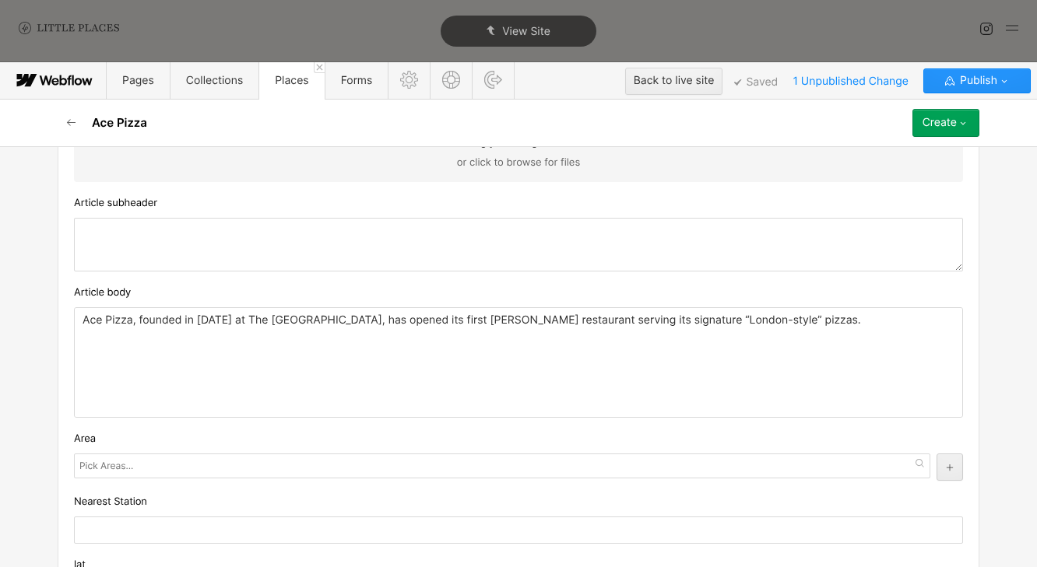
click at [353, 262] on textarea at bounding box center [518, 245] width 889 height 54
click at [331, 246] on textarea at bounding box center [518, 245] width 889 height 54
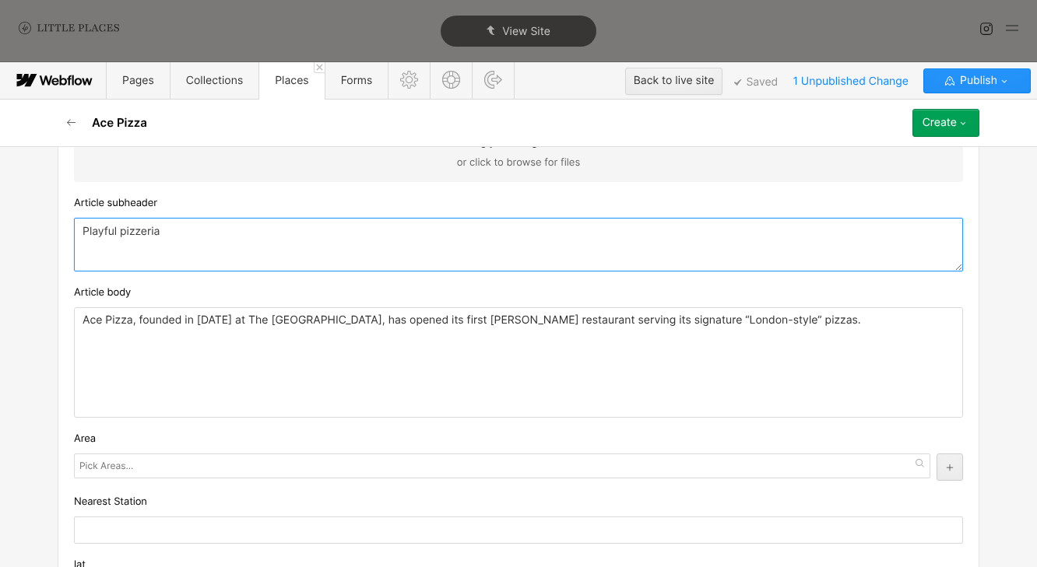
type textarea "Playful pizzeria"
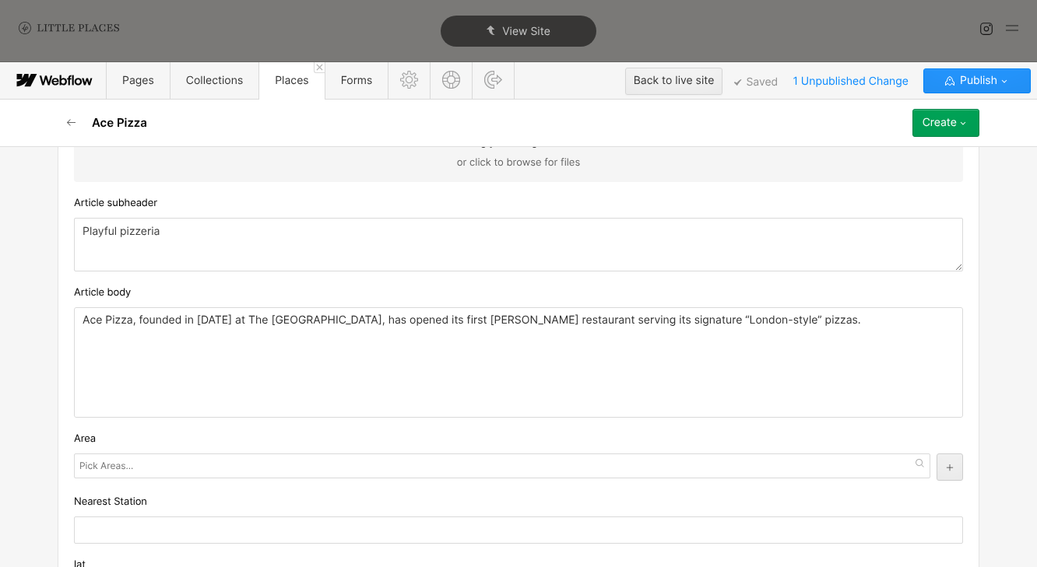
click at [81, 465] on input "text" at bounding box center [107, 466] width 57 height 22
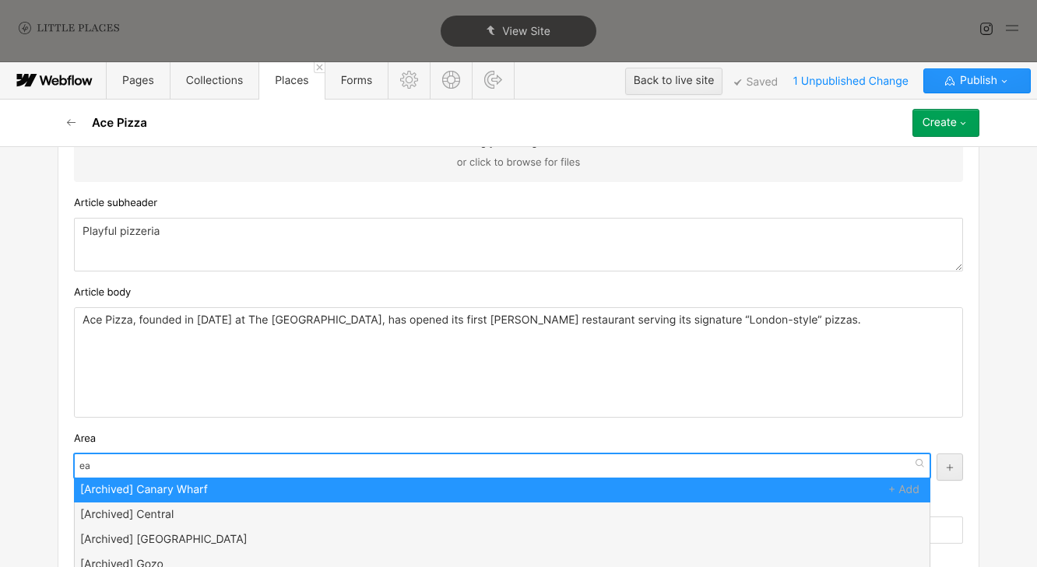
type input "eas"
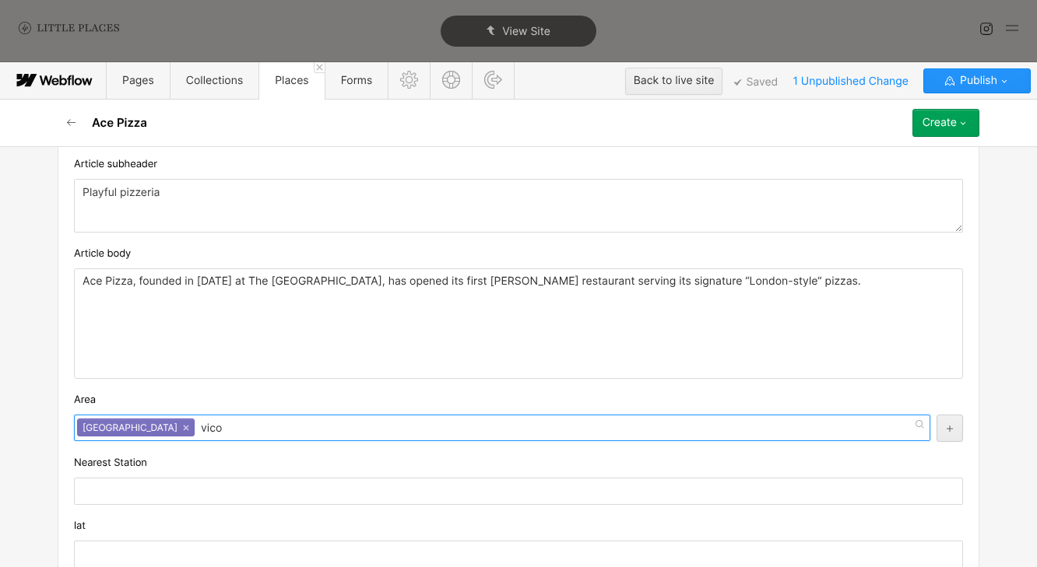
scroll to position [998, 0]
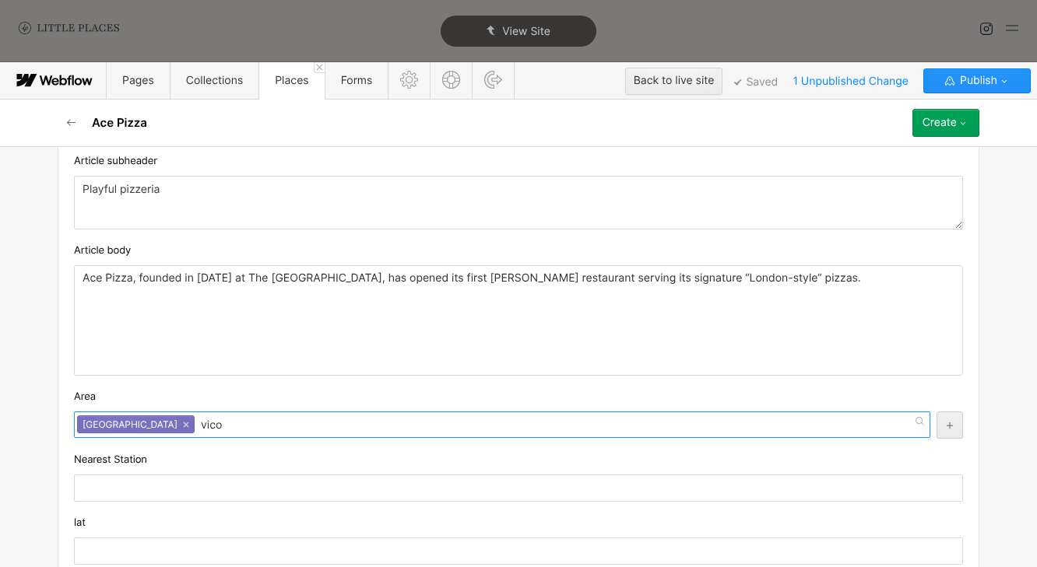
click at [201, 427] on input "vico" at bounding box center [213, 425] width 24 height 25
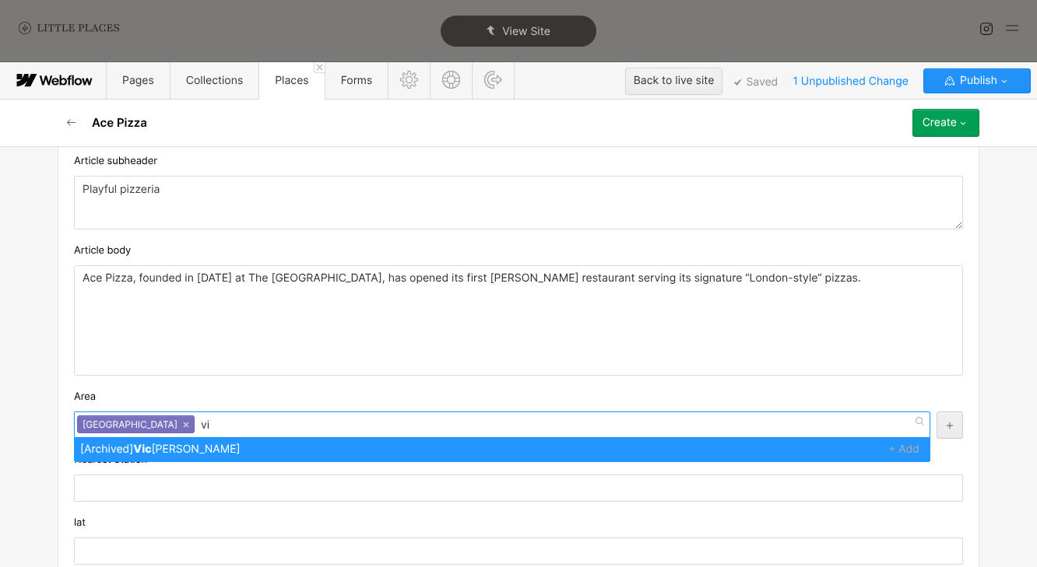
type input "v"
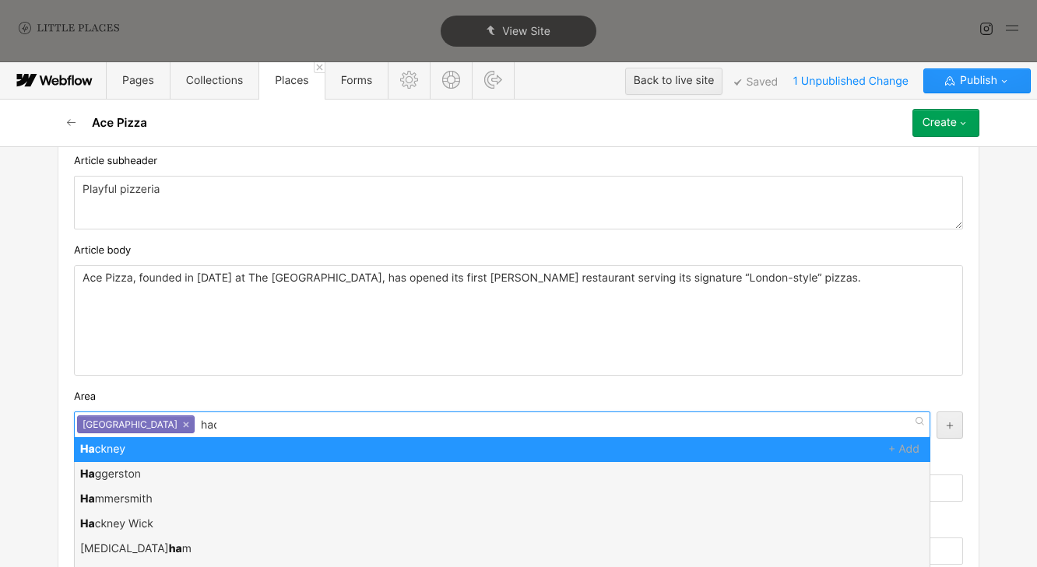
scroll to position [0, 0]
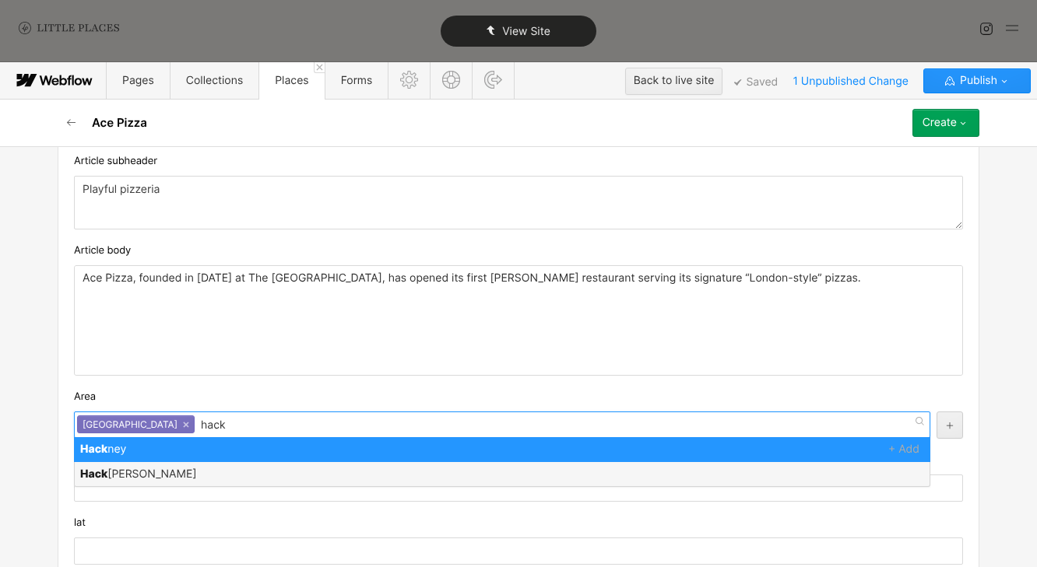
type input "hack"
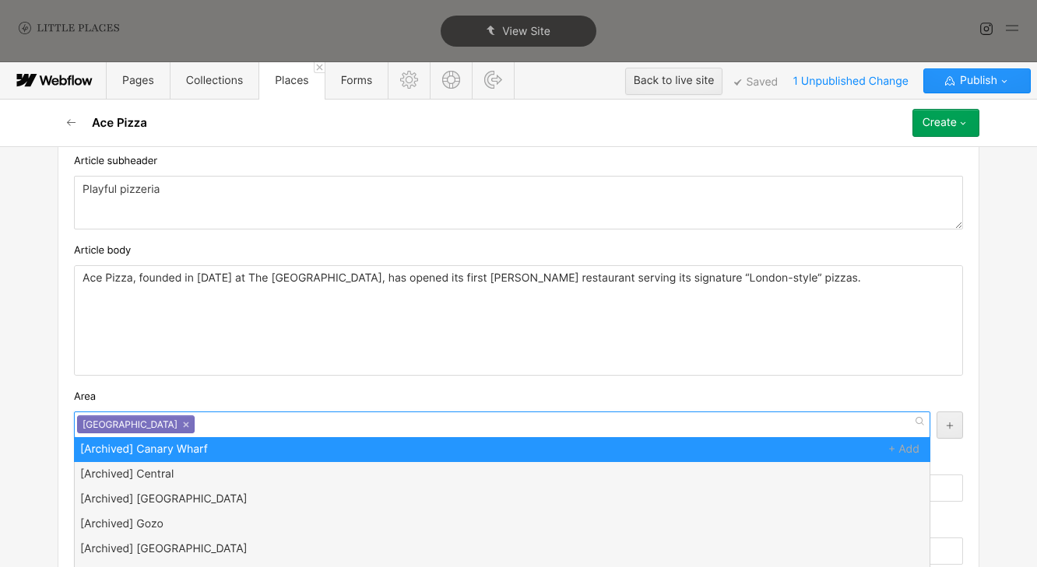
scroll to position [1098, 0]
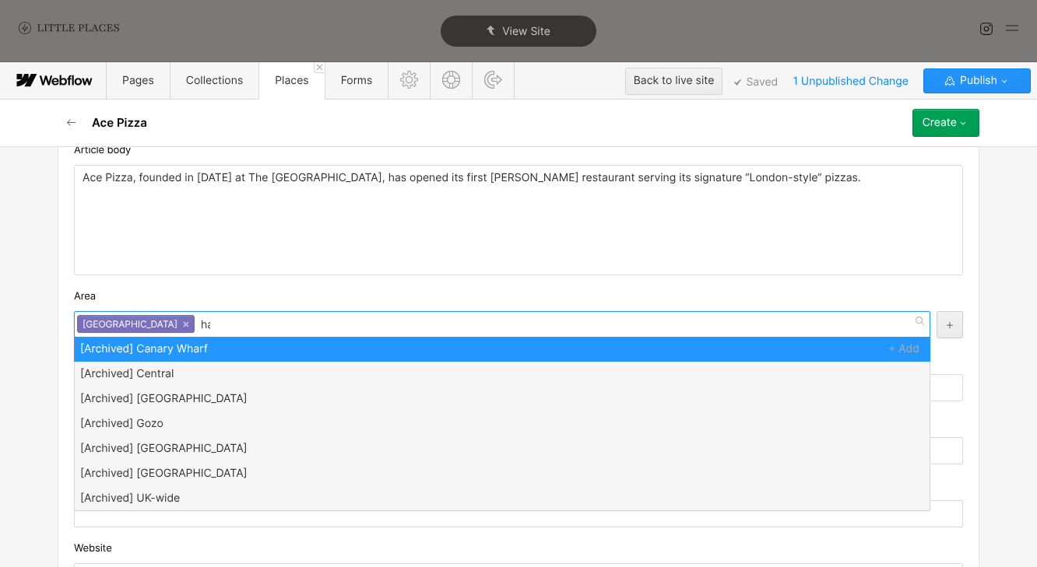
type input "hack"
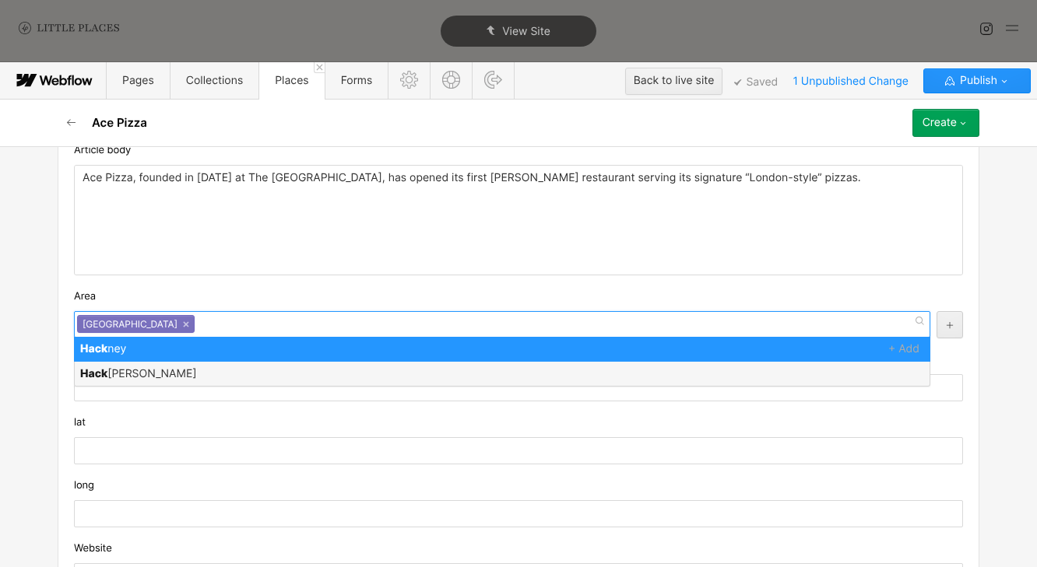
scroll to position [0, 0]
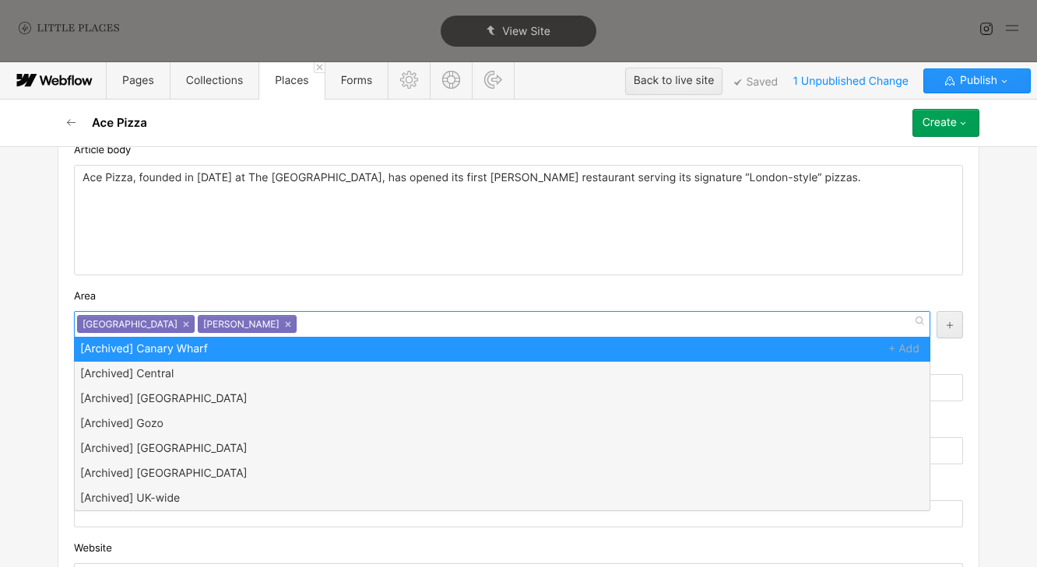
click at [321, 293] on div "Area" at bounding box center [518, 296] width 889 height 17
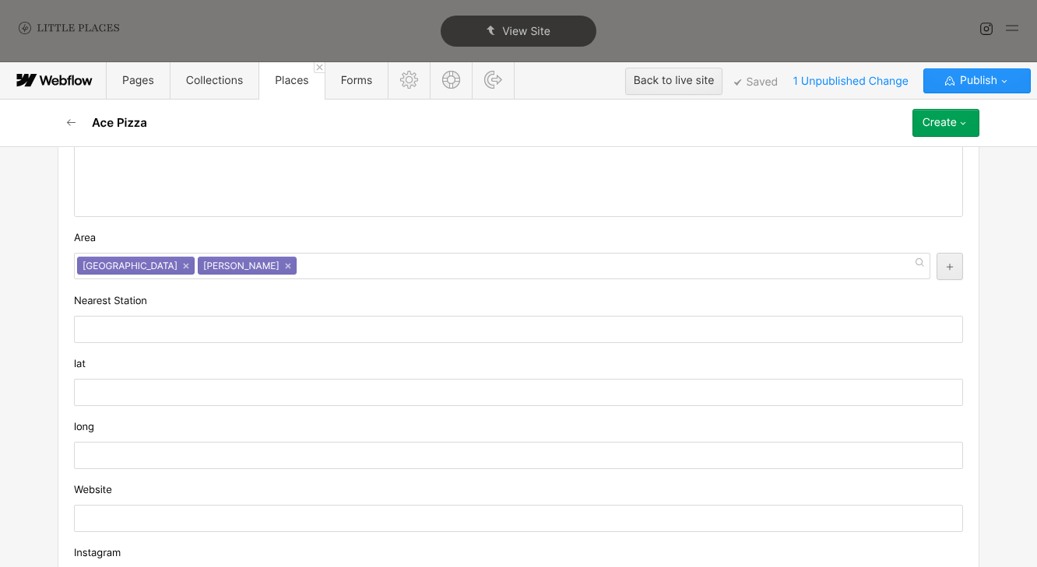
scroll to position [1160, 0]
click at [310, 381] on input "text" at bounding box center [518, 389] width 889 height 27
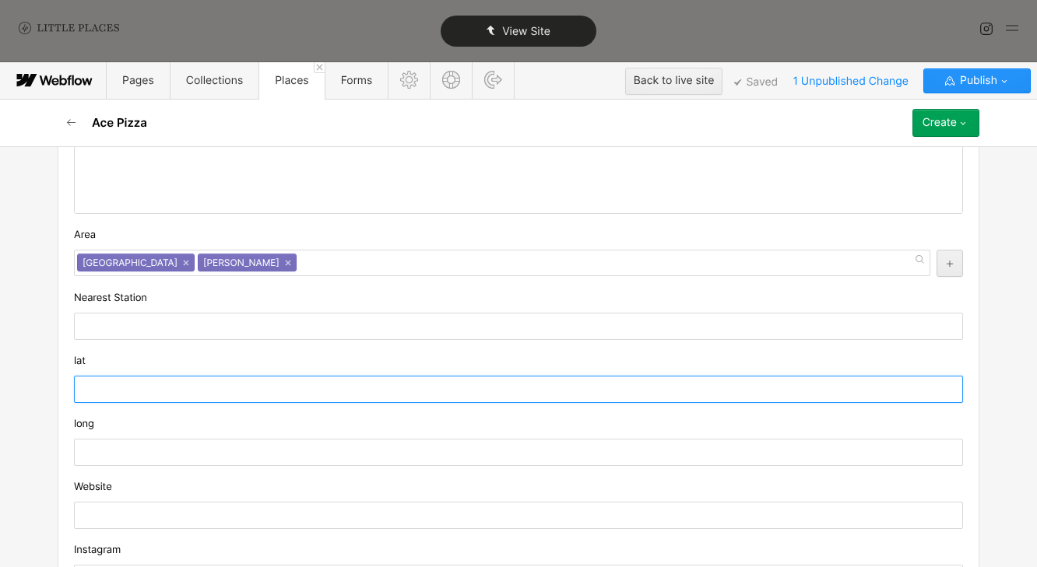
paste input "51.5371186"
type input "51.5371186"
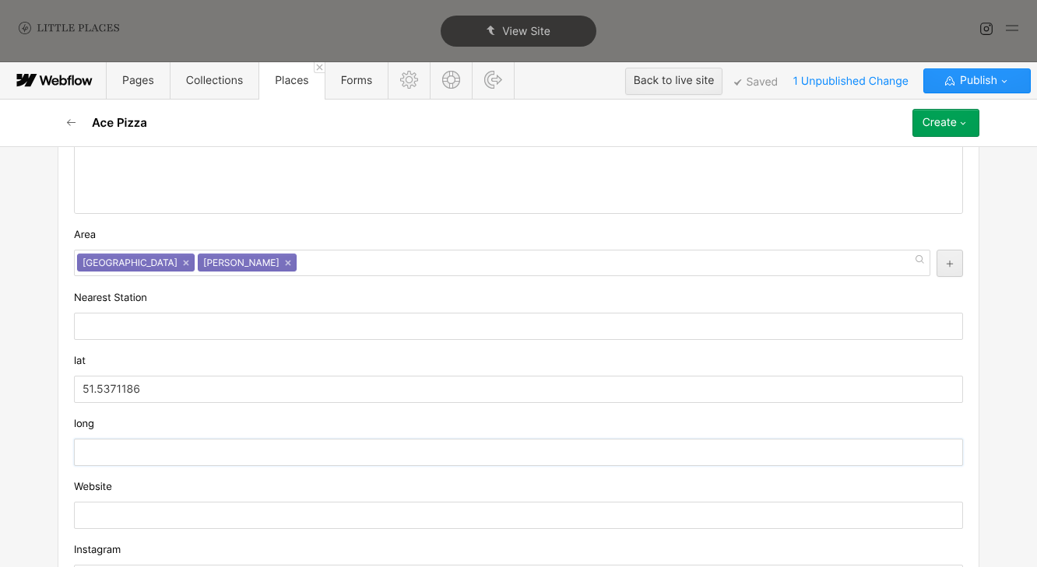
click at [144, 459] on input "text" at bounding box center [518, 452] width 889 height 27
paste input "-0.0449144"
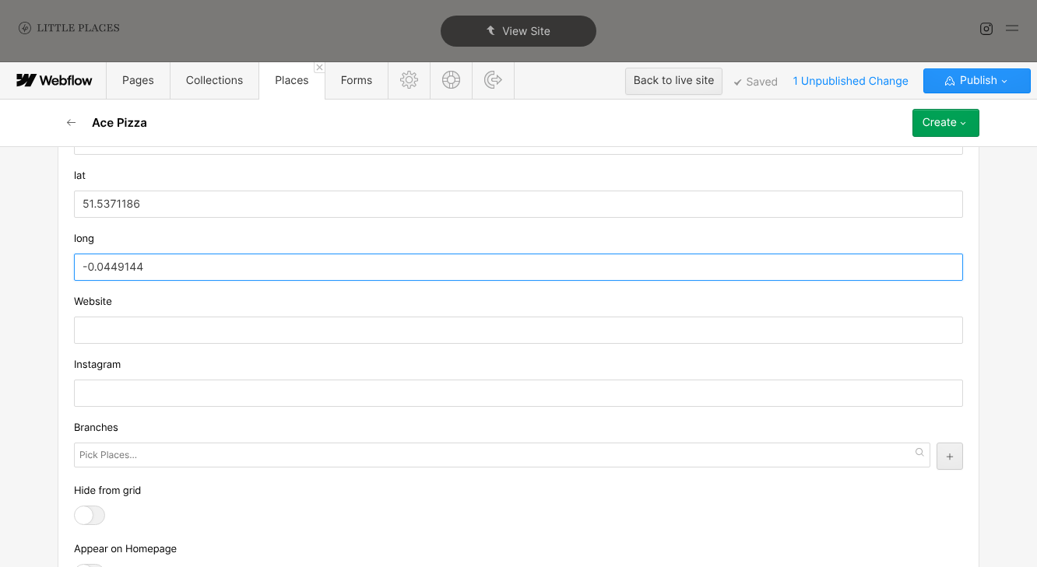
scroll to position [1380, 0]
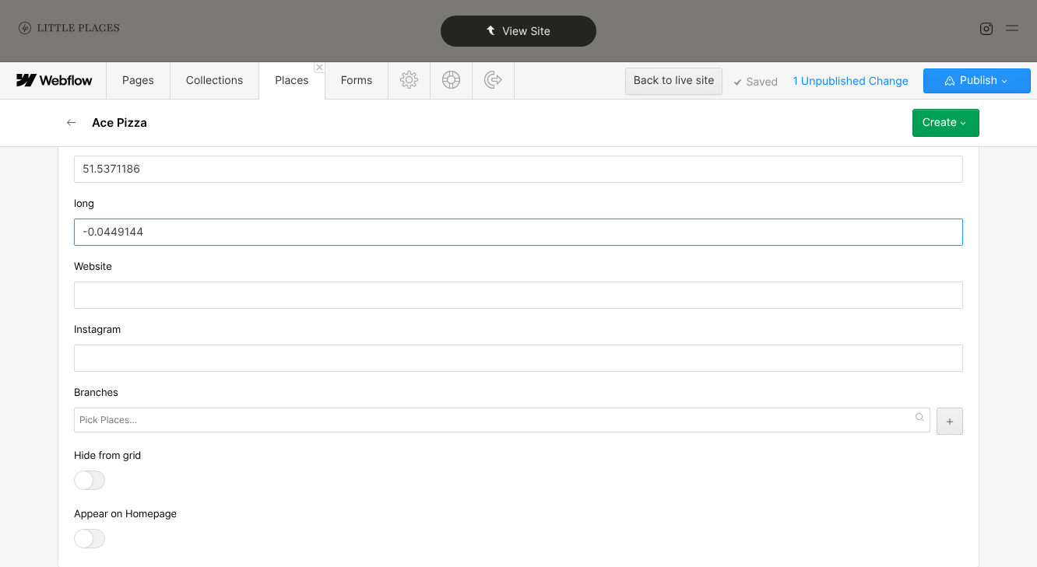
type input "-0.0449144"
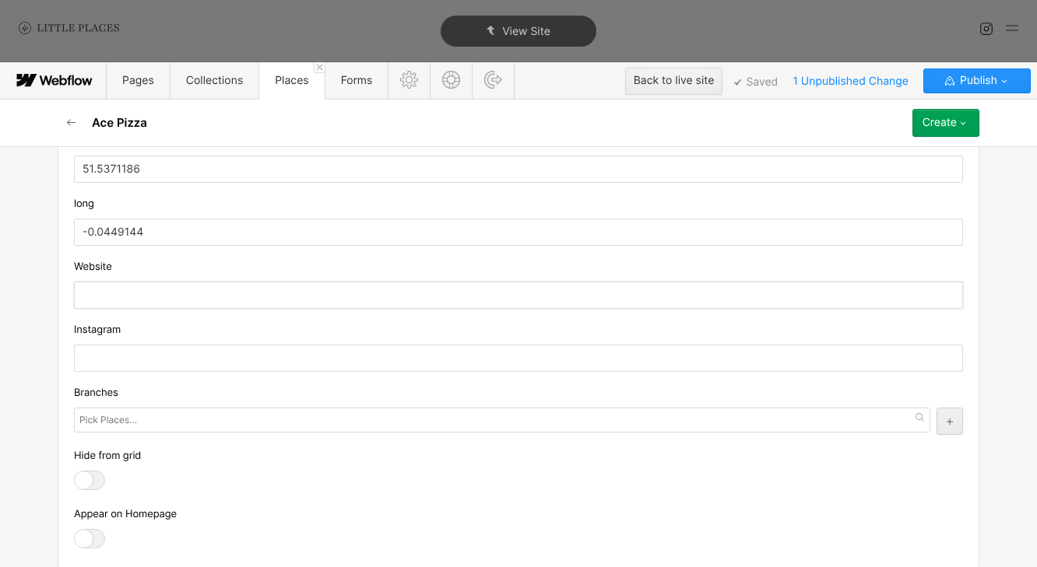
click at [217, 300] on input "text" at bounding box center [518, 295] width 889 height 27
paste input "[URL][DOMAIN_NAME]"
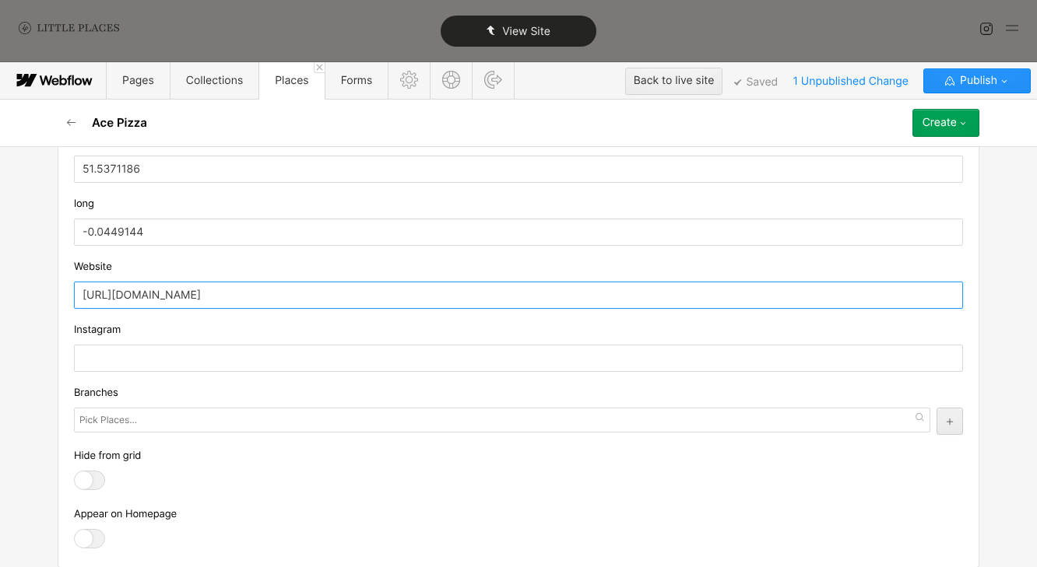
type input "[URL][DOMAIN_NAME]"
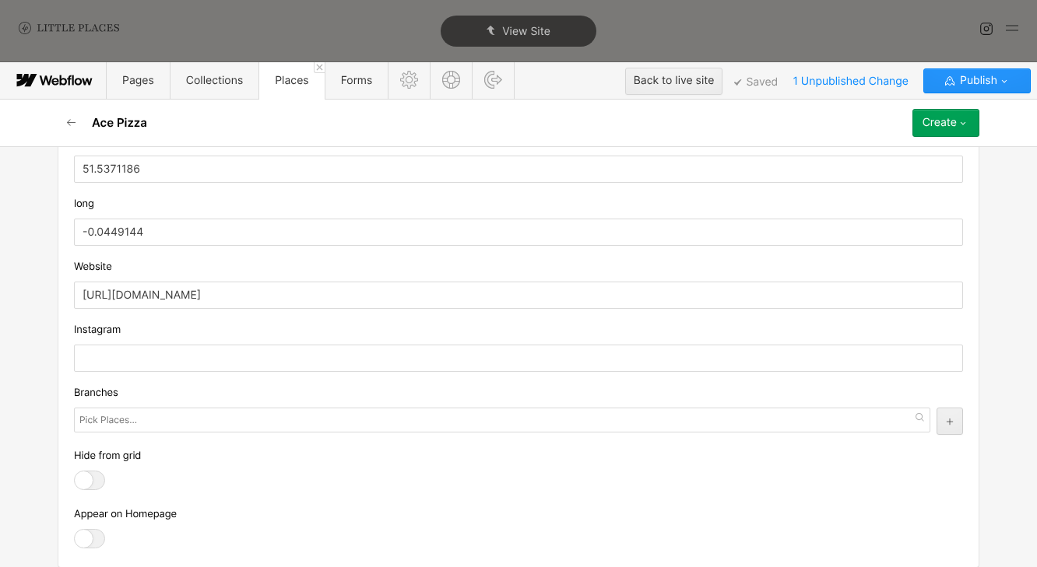
click at [228, 362] on input "text" at bounding box center [518, 358] width 889 height 27
paste input "[URL][DOMAIN_NAME]"
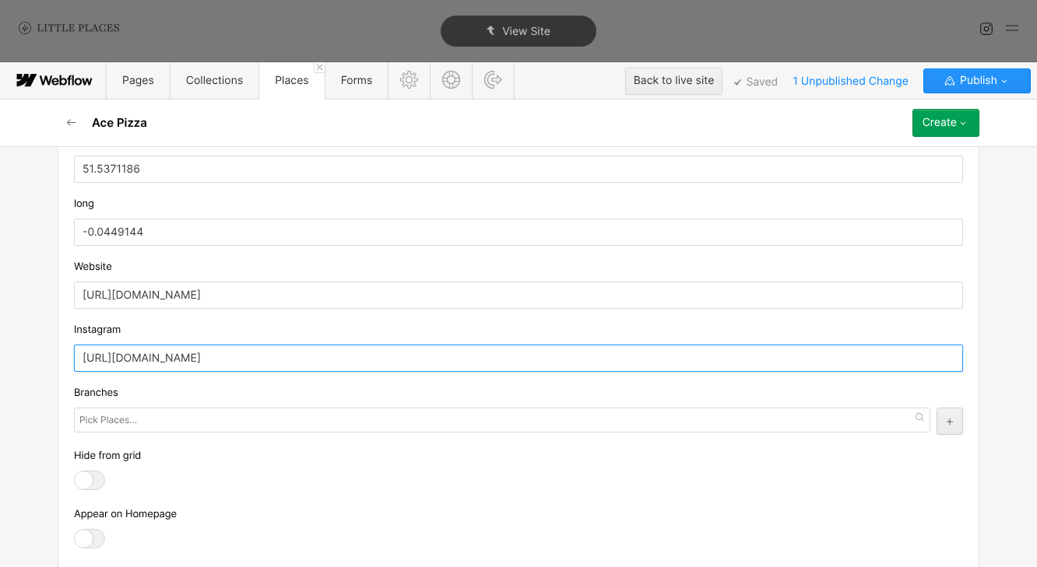
scroll to position [1395, 0]
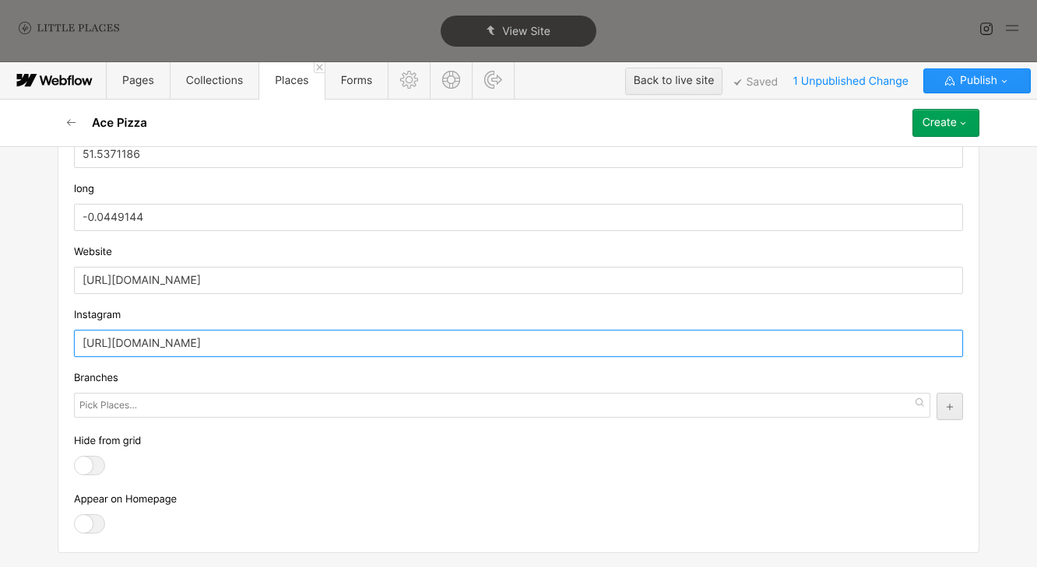
type input "[URL][DOMAIN_NAME]"
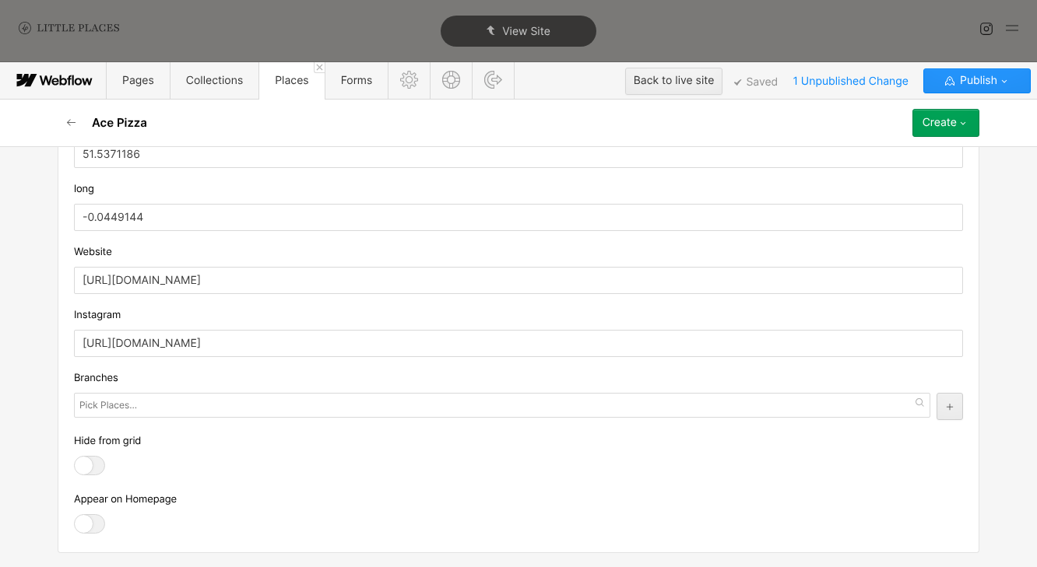
click at [87, 518] on div at bounding box center [89, 523] width 31 height 19
click at [0, 0] on input "checkbox" at bounding box center [0, 0] width 0 height 0
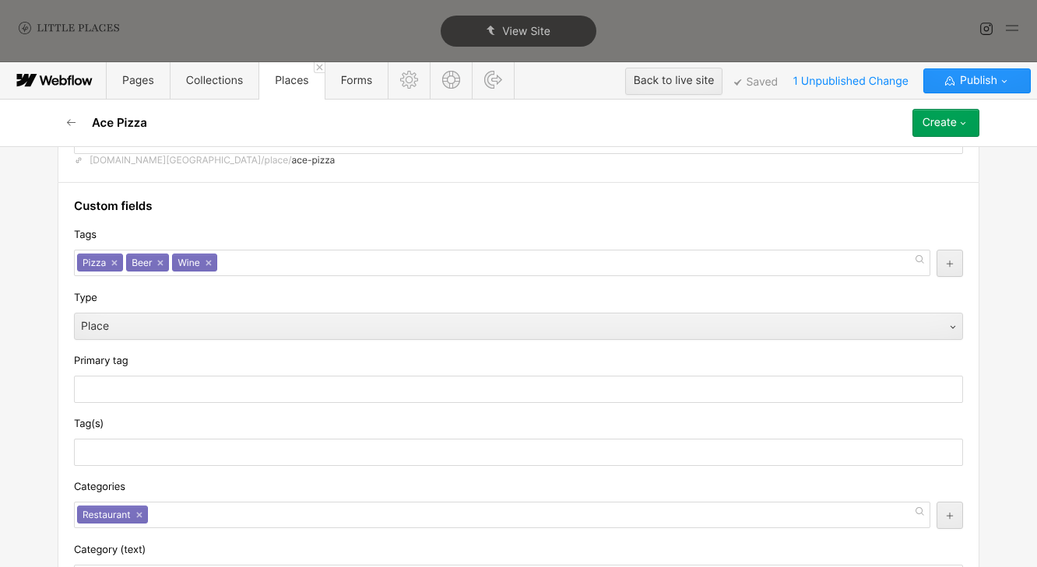
scroll to position [0, 0]
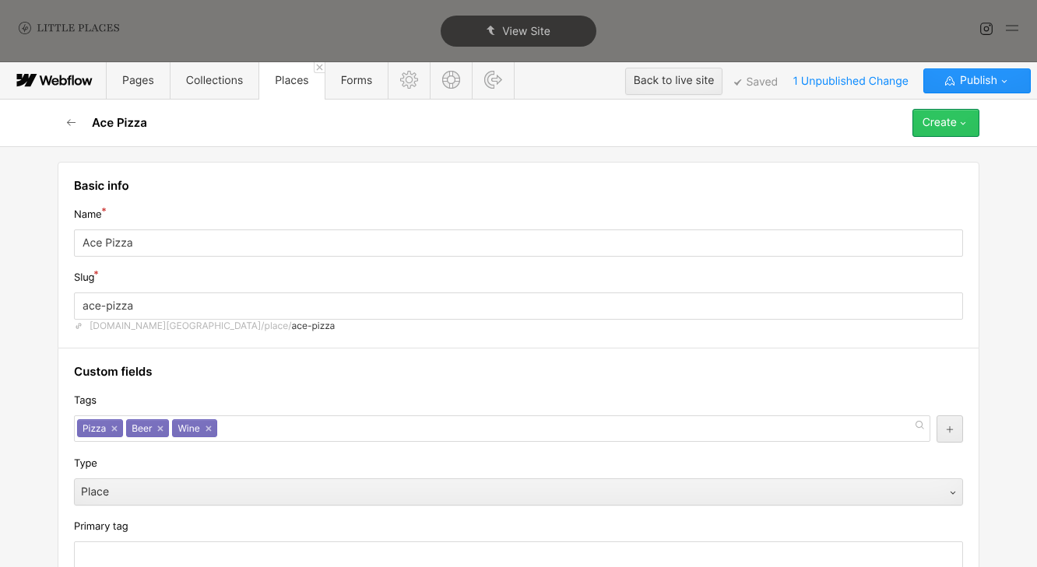
click at [950, 126] on div "Create" at bounding box center [939, 123] width 34 height 12
click at [917, 155] on div "Save draft" at bounding box center [901, 154] width 154 height 21
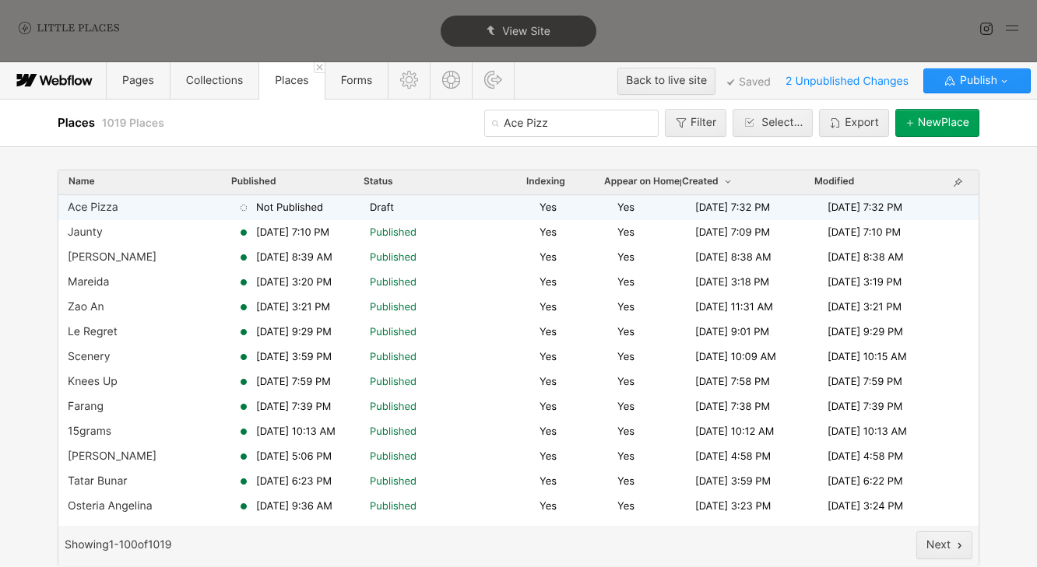
click at [258, 210] on span "Not Published" at bounding box center [289, 208] width 67 height 14
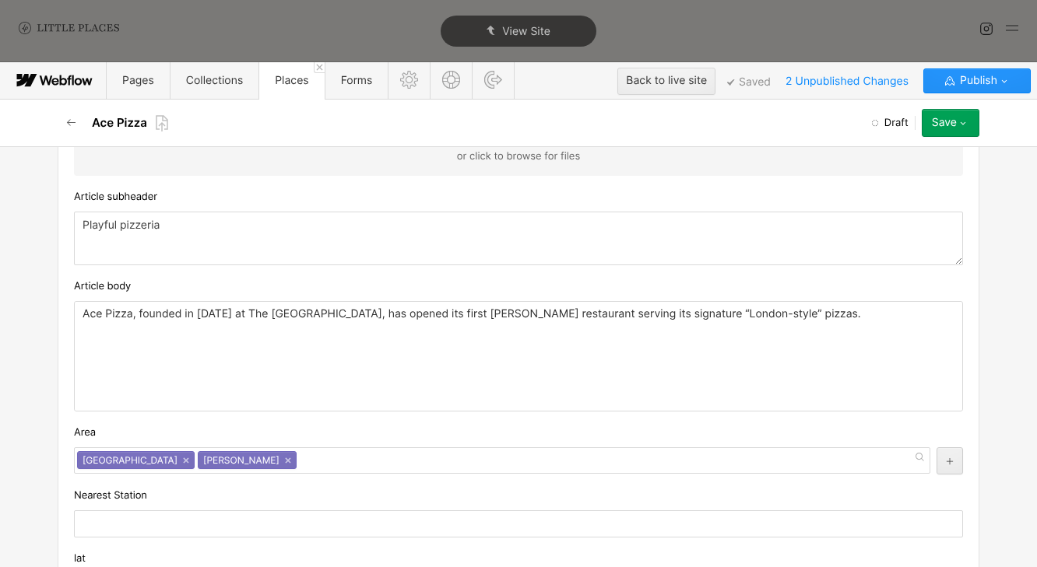
scroll to position [965, 0]
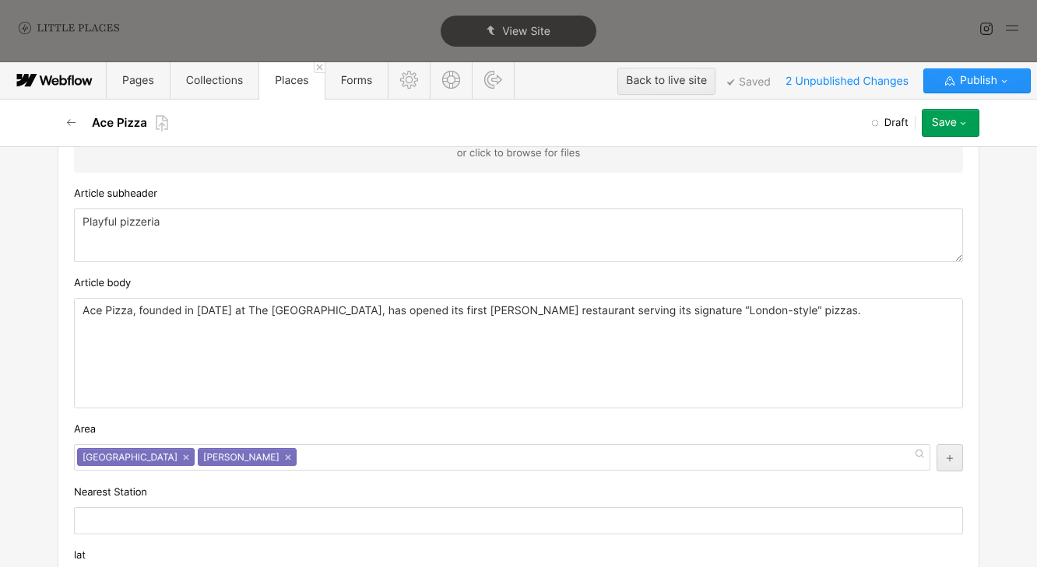
drag, startPoint x: 138, startPoint y: 313, endPoint x: 337, endPoint y: 315, distance: 199.2
click at [337, 315] on p "Ace Pizza, founded in [DATE] at The [GEOGRAPHIC_DATA], has opened its first [PE…" at bounding box center [518, 311] width 872 height 12
click at [390, 308] on p "Ace Pizza, founded in [DATE] at The [GEOGRAPHIC_DATA], has opened its first [PE…" at bounding box center [518, 311] width 872 height 12
drag, startPoint x: 371, startPoint y: 314, endPoint x: 137, endPoint y: 313, distance: 234.3
click at [137, 313] on p "Ace Pizza, founded in [DATE] at The [GEOGRAPHIC_DATA], has opened its first [PE…" at bounding box center [518, 311] width 872 height 12
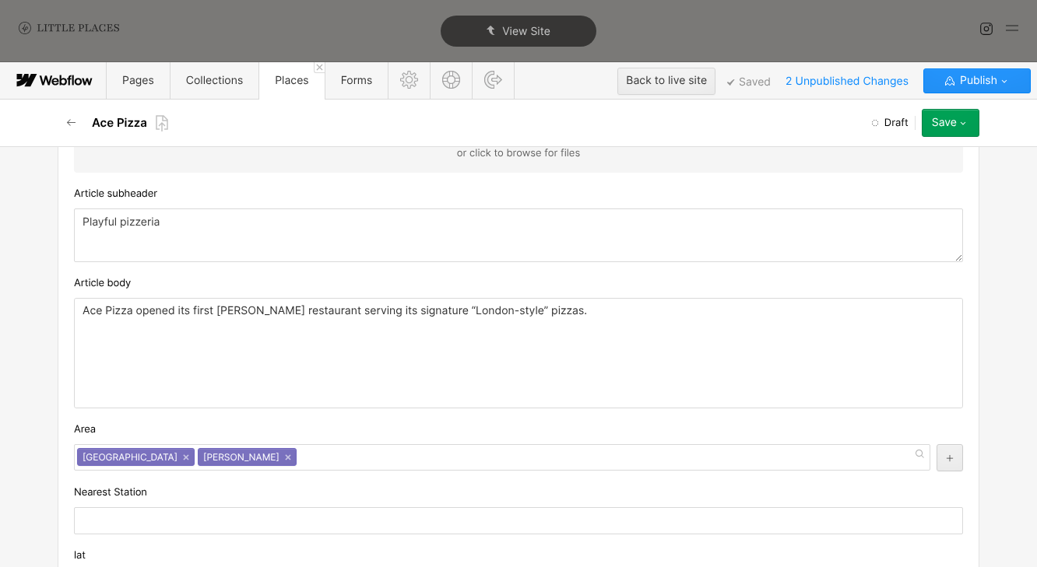
click at [150, 310] on p "Ace Pizza opened its first [PERSON_NAME] restaurant serving its signature “Lond…" at bounding box center [518, 311] width 872 height 12
click at [251, 338] on div "Ace Pizza opens its first [PERSON_NAME] restaurant serving its signature “Londo…" at bounding box center [518, 353] width 887 height 109
click at [345, 329] on div "Ace Pizza opens its first [PERSON_NAME] restaurant serving its signature “Londo…" at bounding box center [518, 353] width 887 height 109
click at [583, 357] on div "Ace Pizza opens its first [PERSON_NAME] restaurant serving its signature “Londo…" at bounding box center [518, 353] width 887 height 109
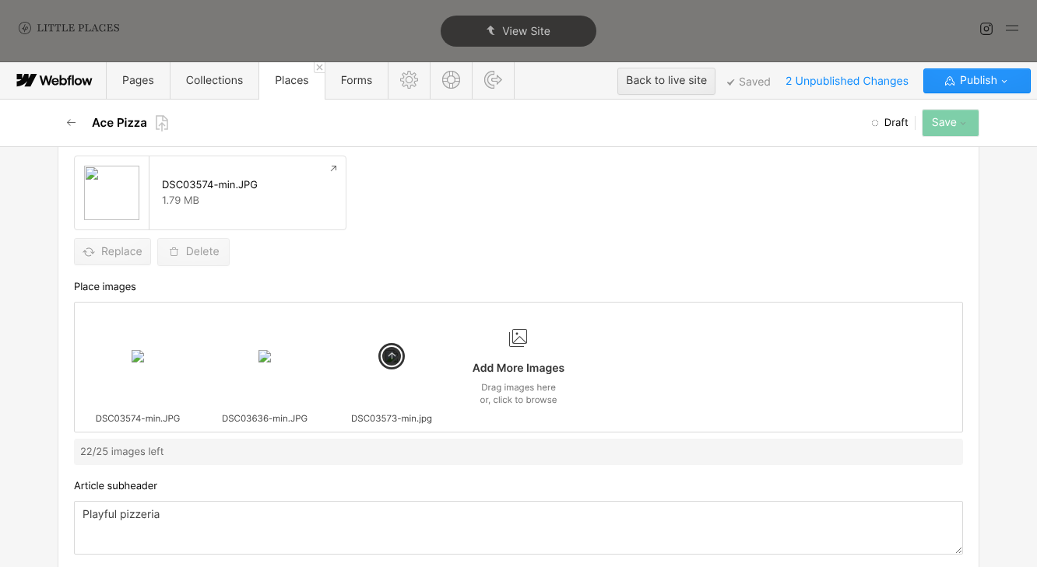
scroll to position [769, 0]
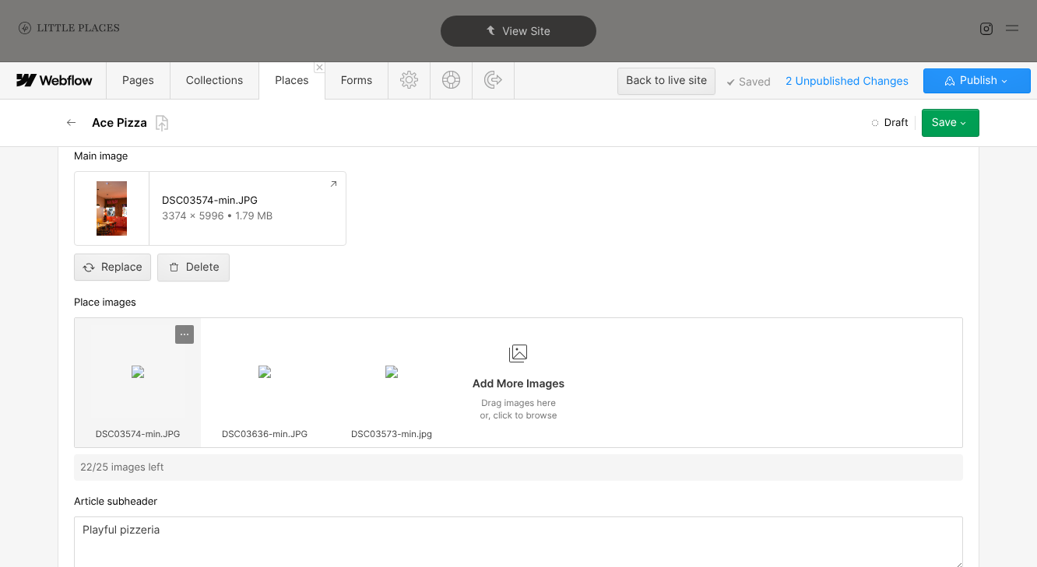
drag, startPoint x: 377, startPoint y: 381, endPoint x: 189, endPoint y: 381, distance: 188.3
click at [182, 382] on div "DSC03574-min.JPG DSC03636-min.JPG DSC03573-min.jpg Add More Images Drag images …" at bounding box center [518, 383] width 889 height 131
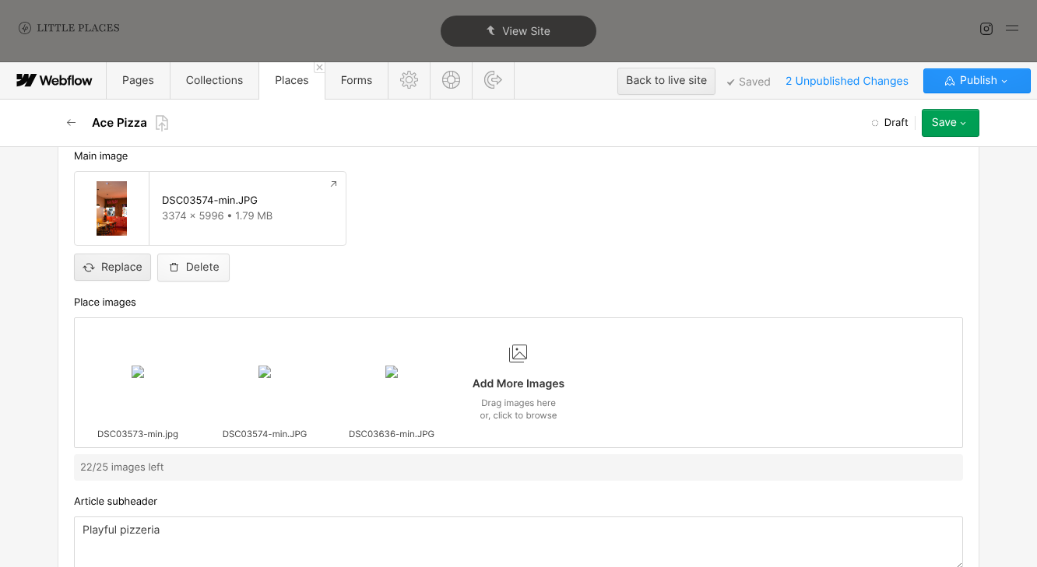
click at [216, 269] on div "Delete" at bounding box center [202, 267] width 33 height 12
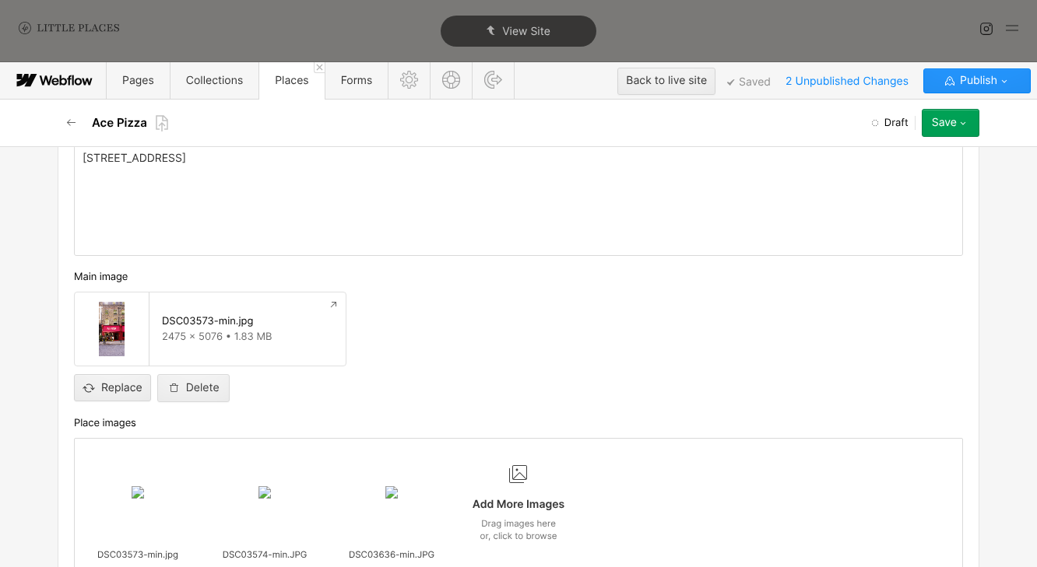
scroll to position [0, 0]
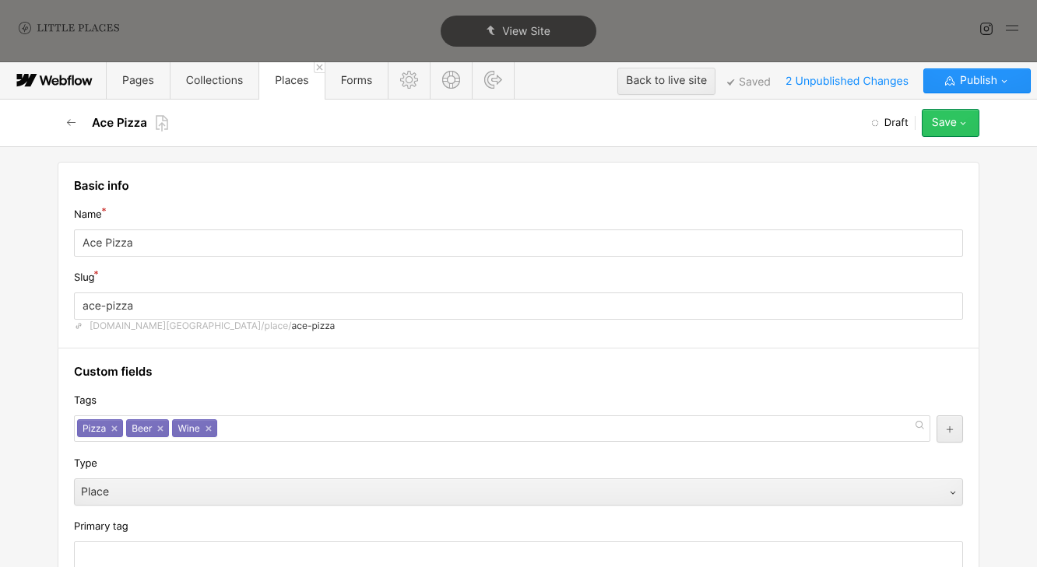
click at [948, 128] on div "Save" at bounding box center [944, 123] width 25 height 12
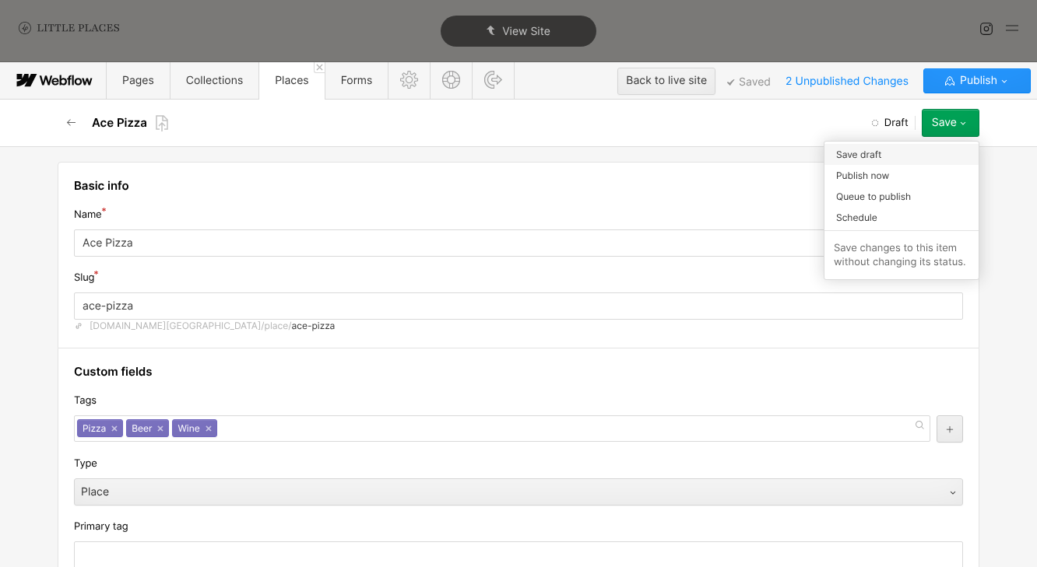
click at [933, 159] on div "Save draft" at bounding box center [901, 154] width 154 height 21
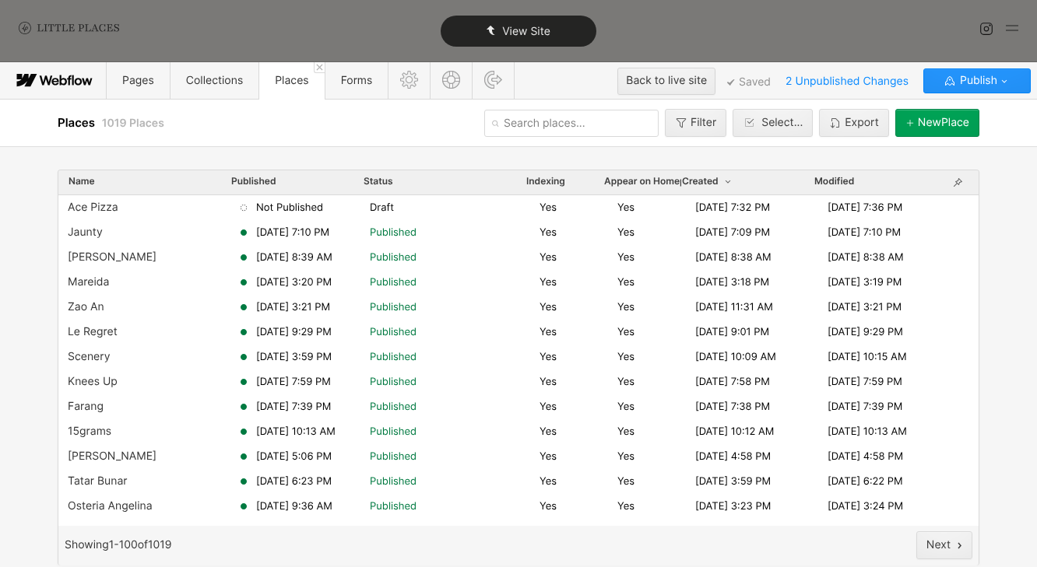
click at [529, 39] on div "View Site" at bounding box center [518, 31] width 156 height 31
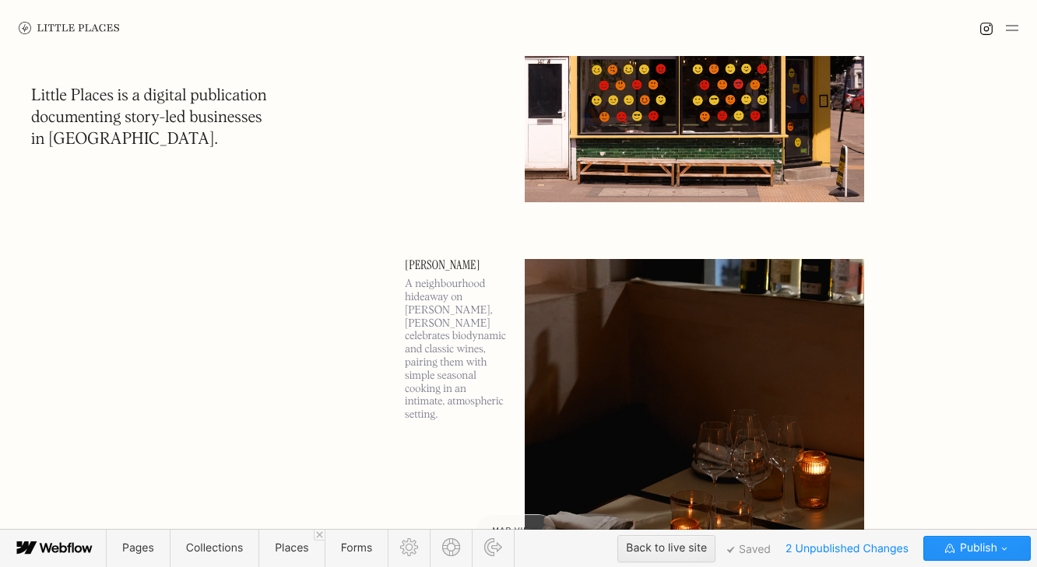
scroll to position [456, 0]
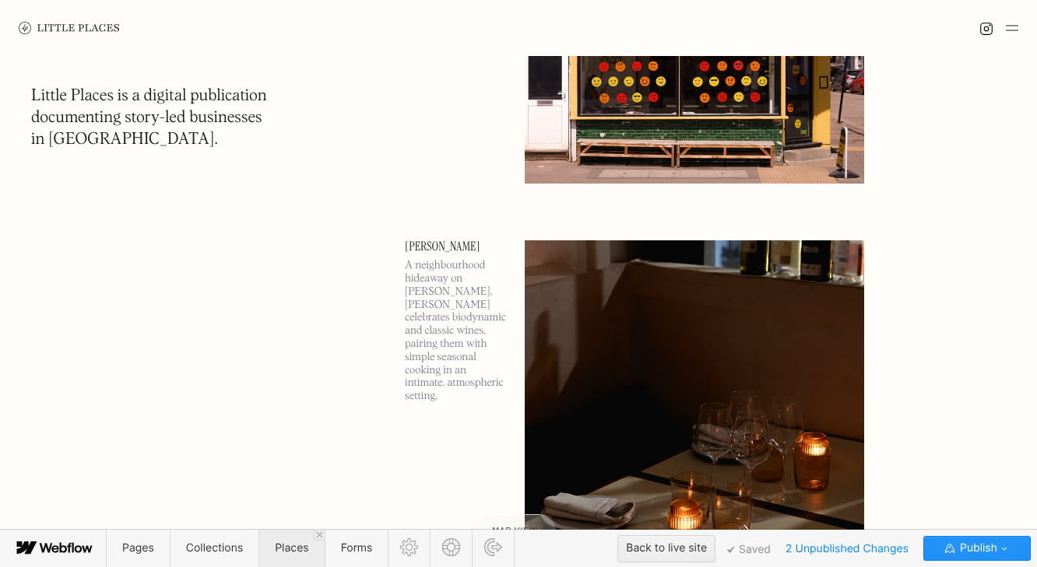
click at [284, 552] on span "Places" at bounding box center [291, 548] width 33 height 13
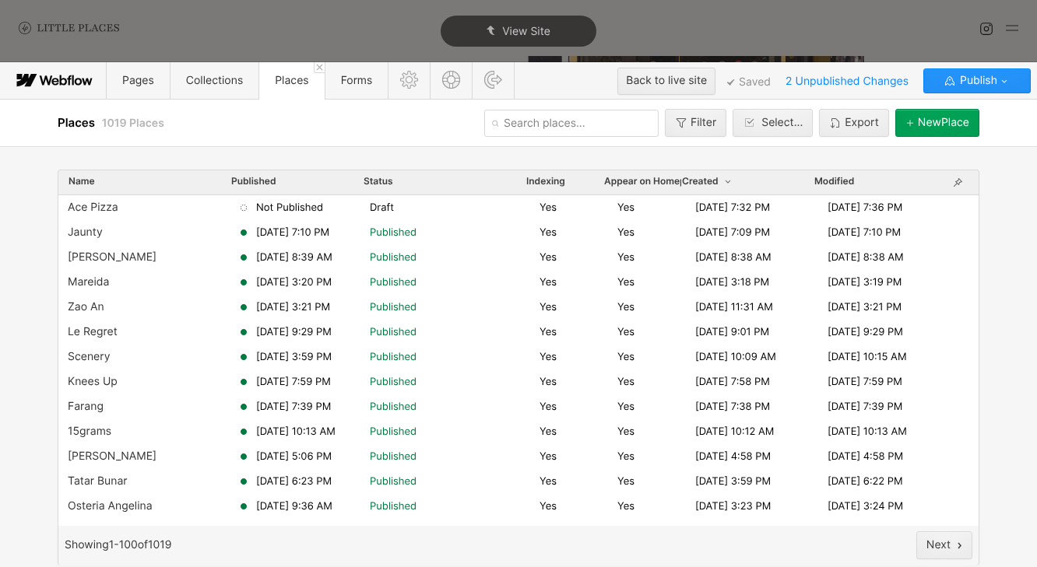
scroll to position [0, 0]
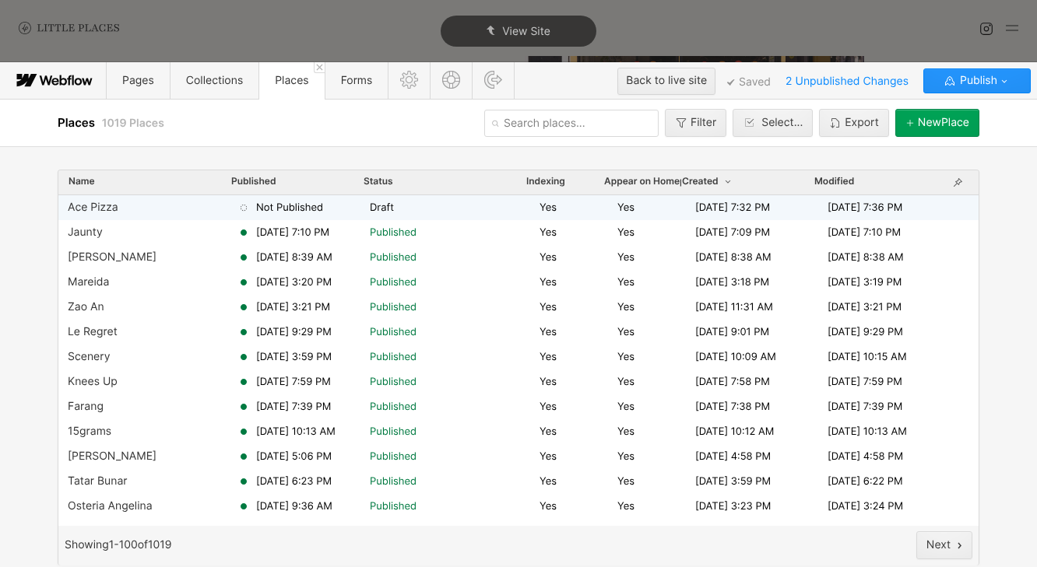
click at [321, 213] on span "Not Published" at bounding box center [289, 208] width 67 height 14
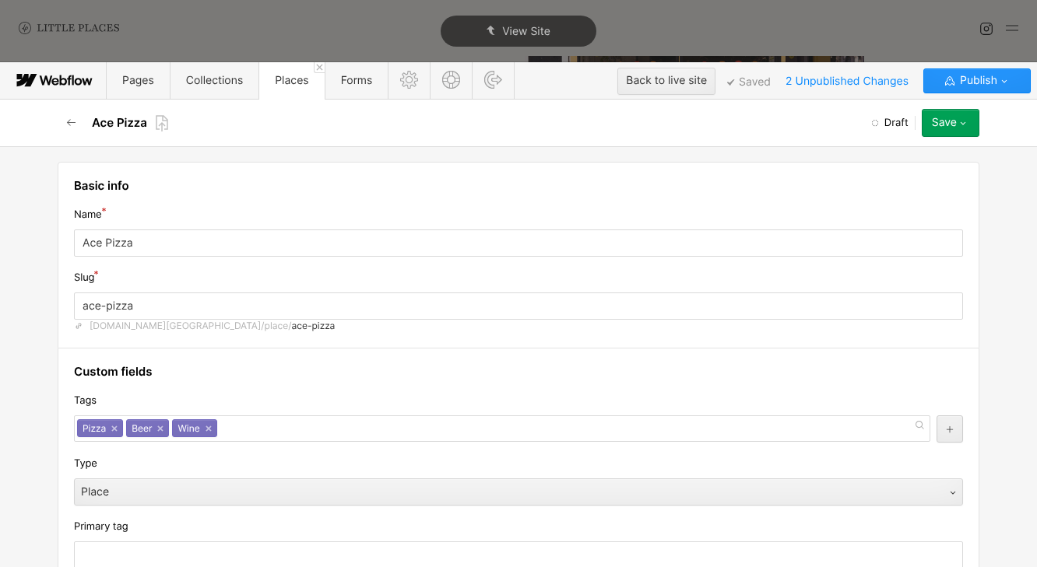
click at [964, 122] on icon "button" at bounding box center [962, 123] width 12 height 12
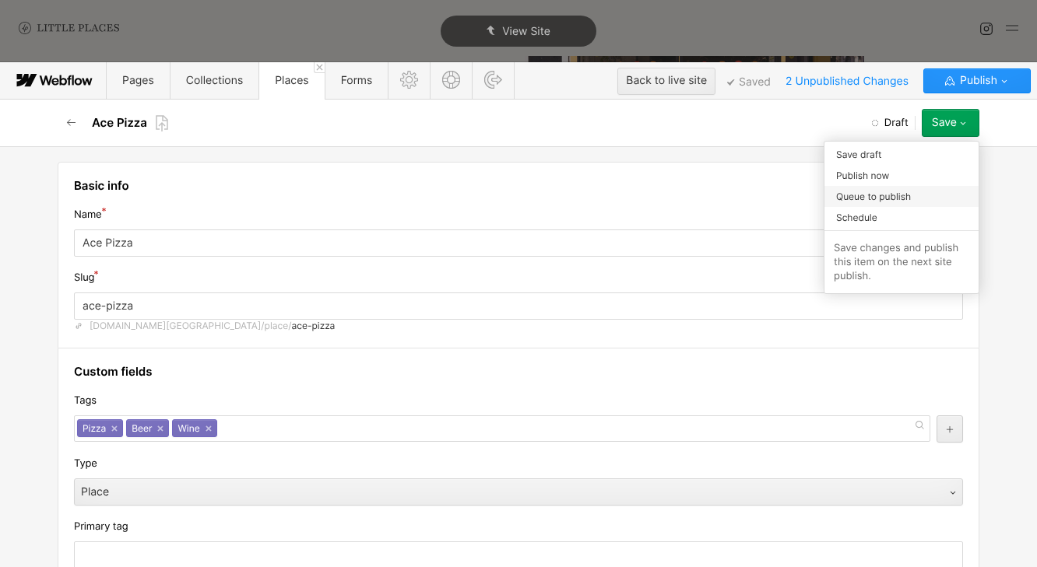
click at [930, 199] on div "Queue to publish" at bounding box center [901, 196] width 154 height 21
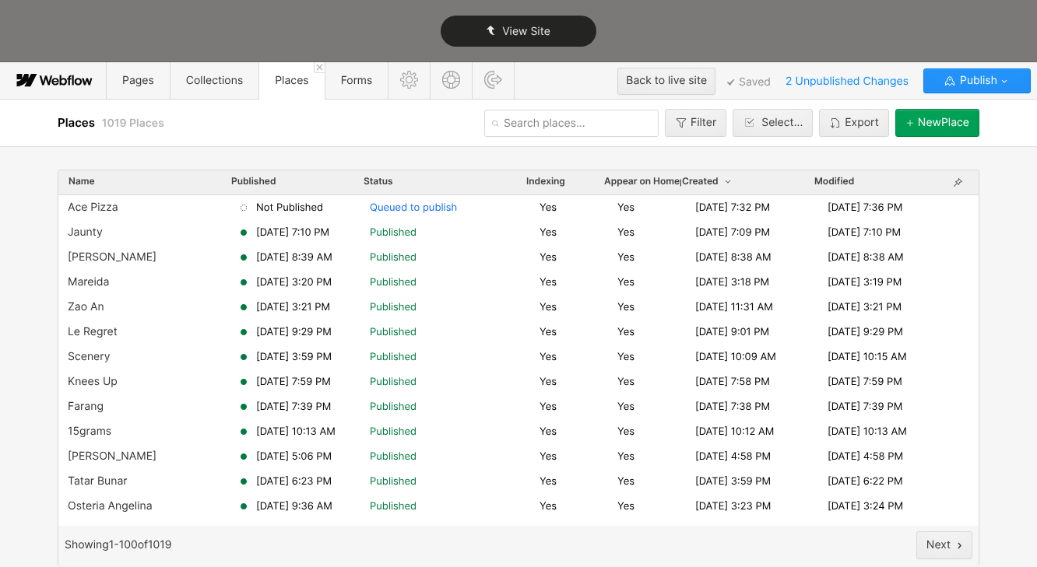
click at [559, 30] on div "View Site" at bounding box center [518, 31] width 156 height 31
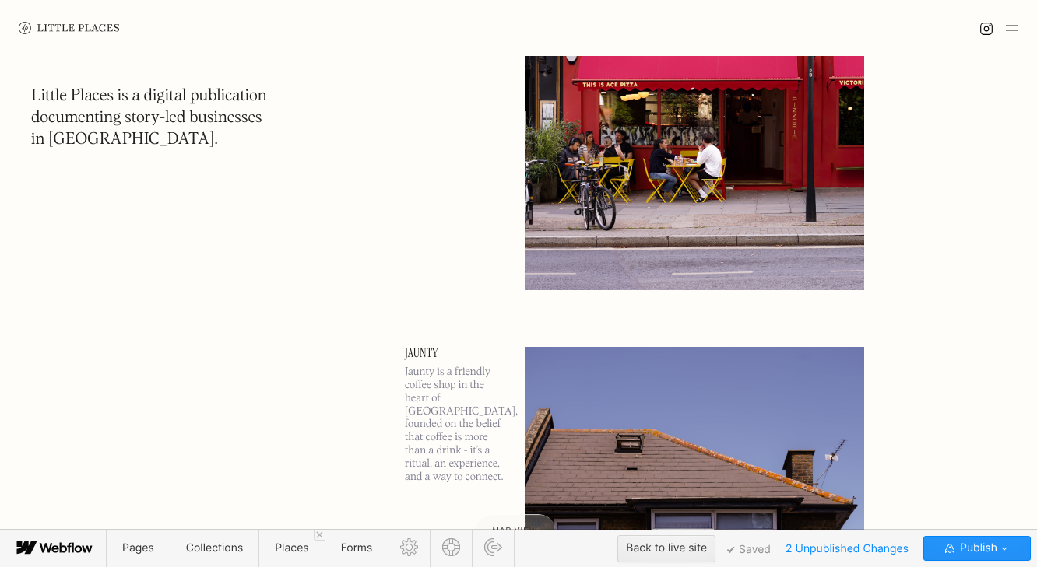
scroll to position [1055, 0]
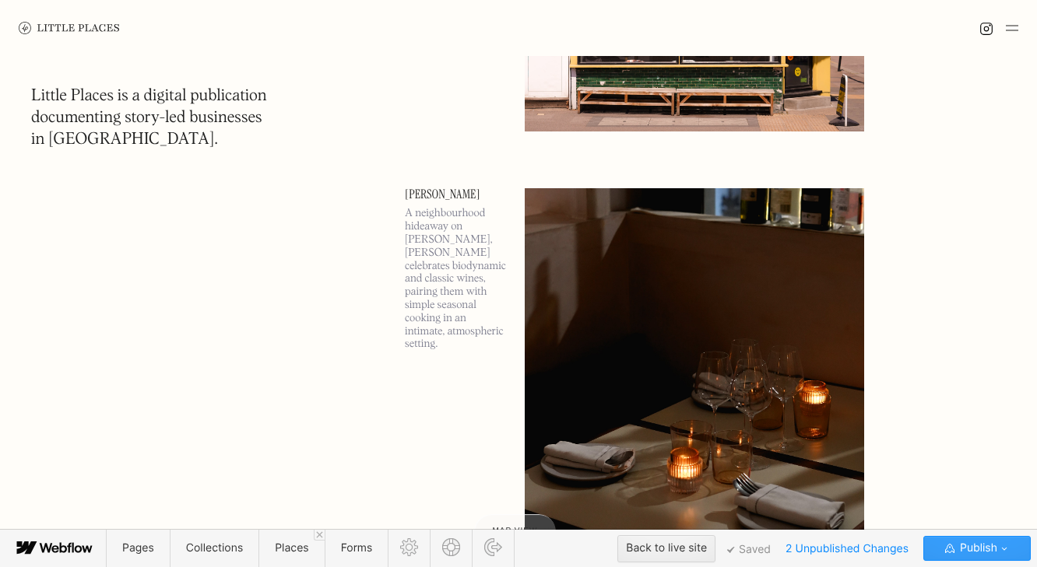
click at [1009, 549] on icon "button" at bounding box center [1004, 548] width 12 height 12
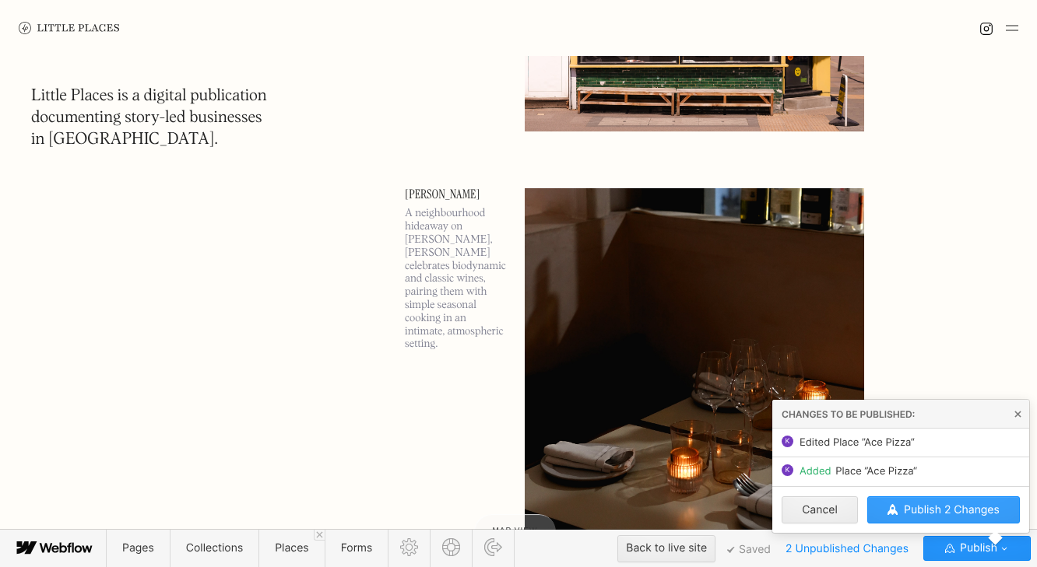
click at [971, 510] on span "Publish 2 Changes" at bounding box center [952, 510] width 96 height 13
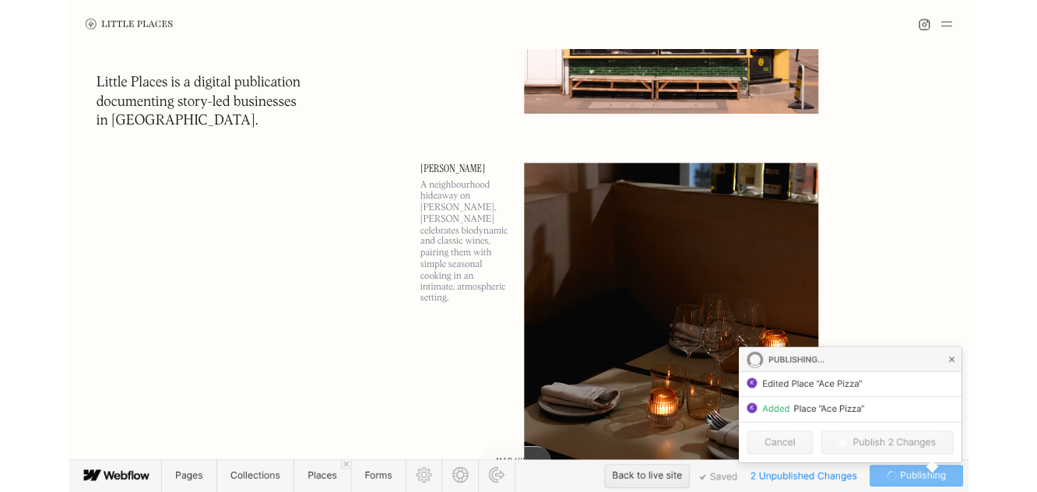
scroll to position [995, 0]
